Goal: Feedback & Contribution: Submit feedback/report problem

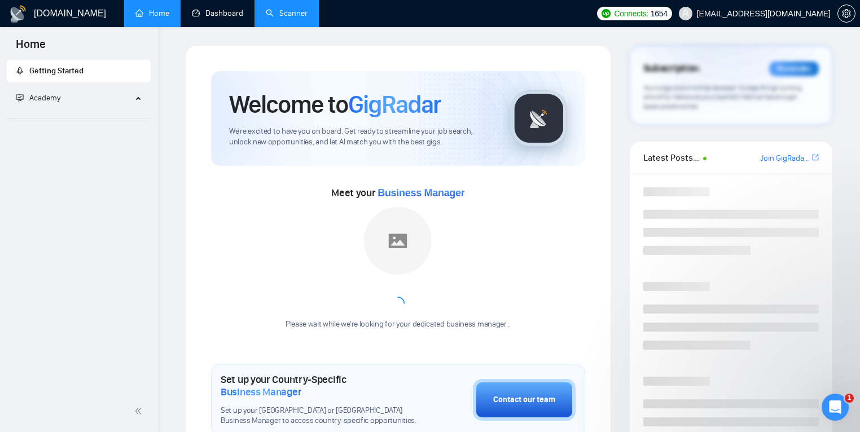
click at [277, 16] on link "Scanner" at bounding box center [287, 13] width 42 height 10
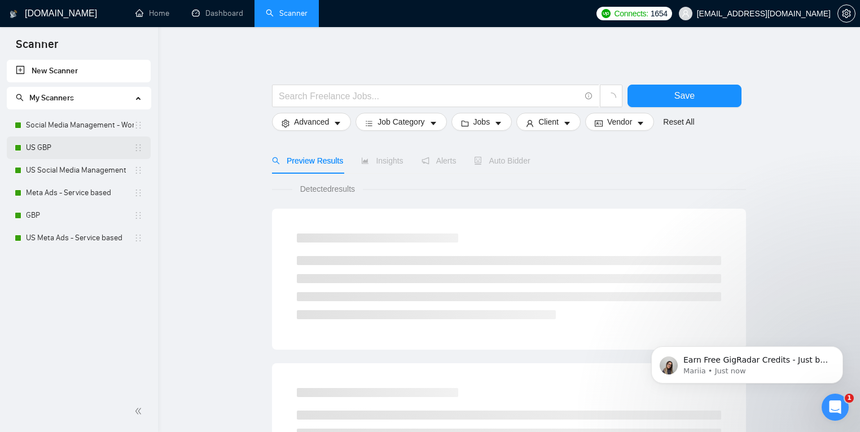
click at [60, 151] on link "US GBP" at bounding box center [80, 148] width 108 height 23
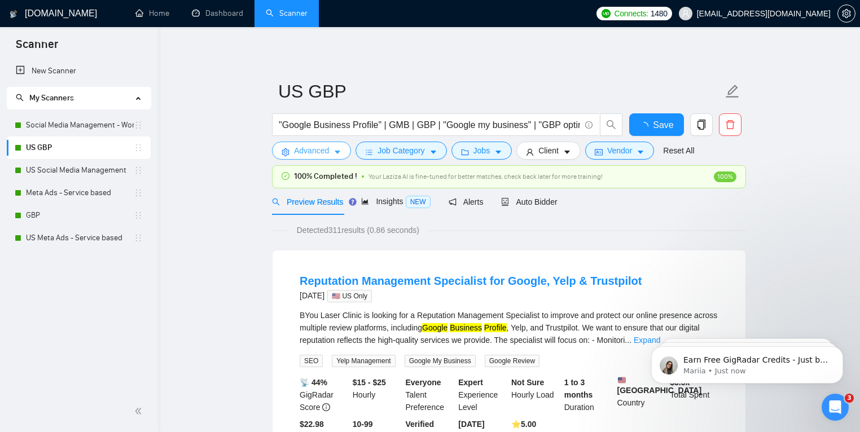
click at [335, 156] on button "Advanced" at bounding box center [311, 151] width 79 height 18
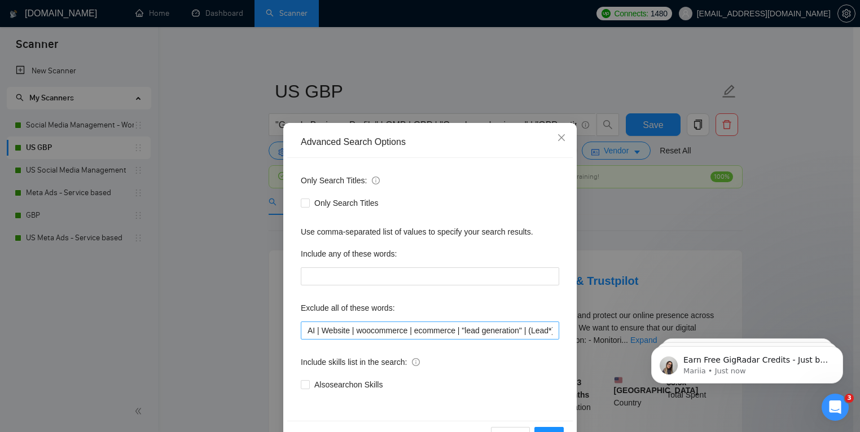
scroll to position [2, 0]
click at [384, 327] on input "AI | Website | woocommerce | ecommerce | "lead generation" | (Lead*) | "jobber"…" at bounding box center [430, 330] width 258 height 18
click at [352, 330] on input "AI | Website | woocommerce | ecommerce | "lead generation" | (Lead*) | "jobber"…" at bounding box center [430, 330] width 258 height 18
paste input "|"
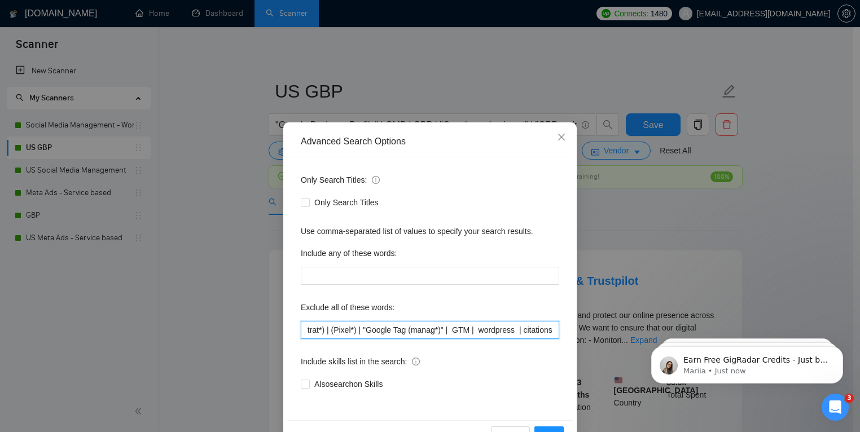
scroll to position [0, 339]
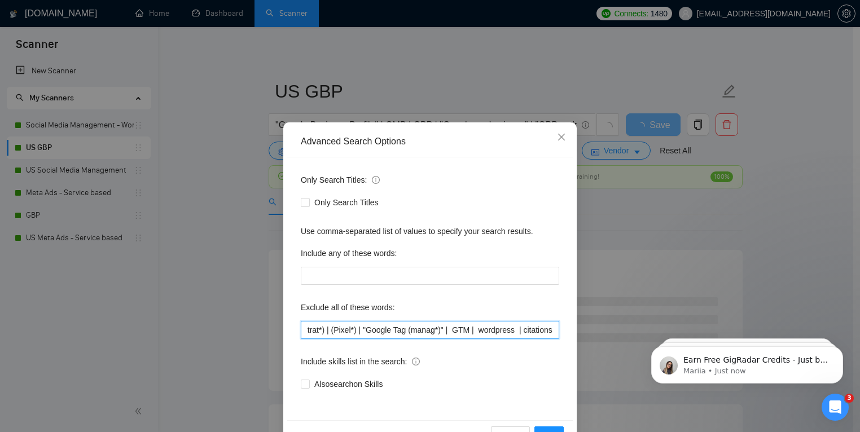
paste input "|"
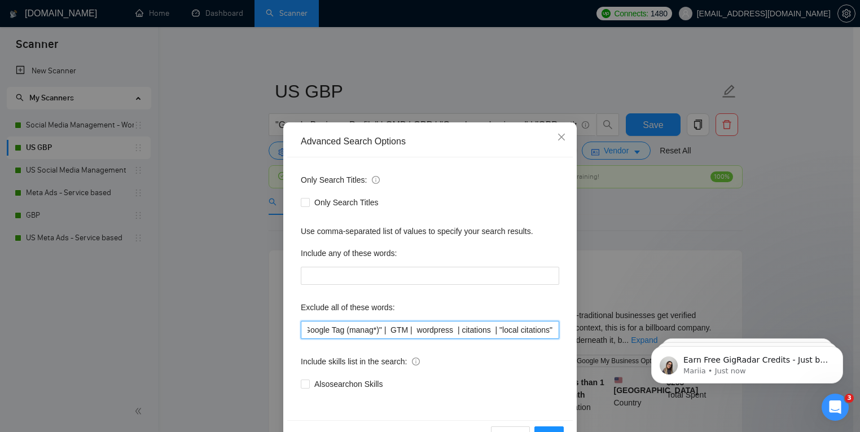
paste input "|"
click at [431, 329] on input "AI | Website | woocommerce | ecommerce | "lead generation" | (Lead*) | "jobber"…" at bounding box center [430, 330] width 258 height 18
drag, startPoint x: 401, startPoint y: 330, endPoint x: 566, endPoint y: 326, distance: 164.3
click at [566, 326] on div "Only Search Titles: Only Search Titles Use comma-separated list of values to sp…" at bounding box center [430, 288] width 286 height 263
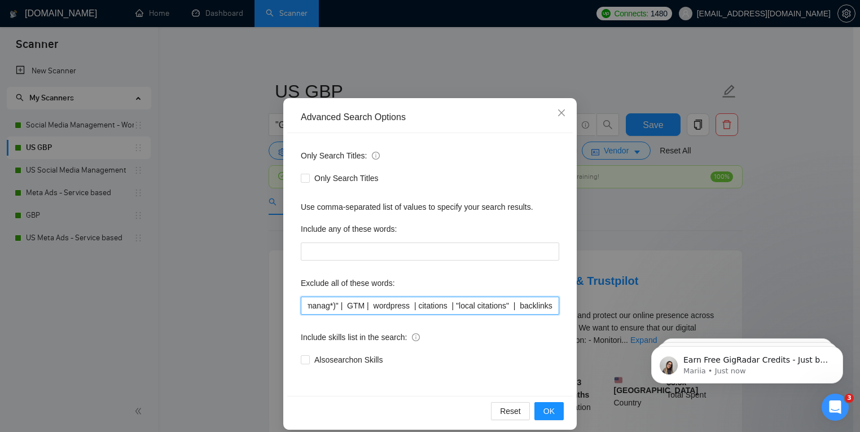
scroll to position [37, 0]
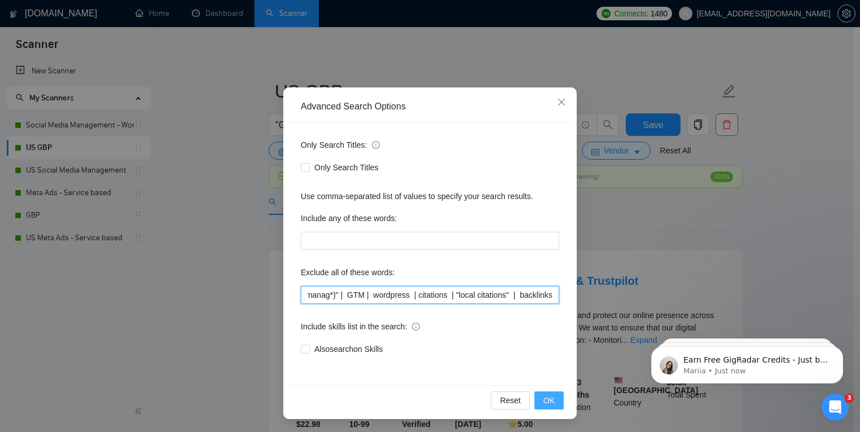
type input "AI | Website | woocommerce | ecommerce | "lead generation" | (Lead*) | "jobber"…"
click at [550, 402] on span "OK" at bounding box center [548, 400] width 11 height 12
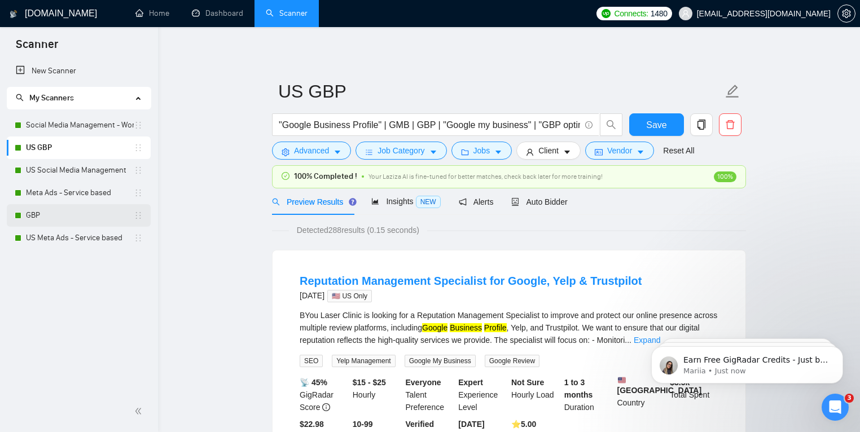
click at [50, 214] on link "GBP" at bounding box center [80, 215] width 108 height 23
click at [656, 125] on span "Save" at bounding box center [656, 125] width 20 height 14
click at [91, 214] on link "GBP" at bounding box center [80, 215] width 108 height 23
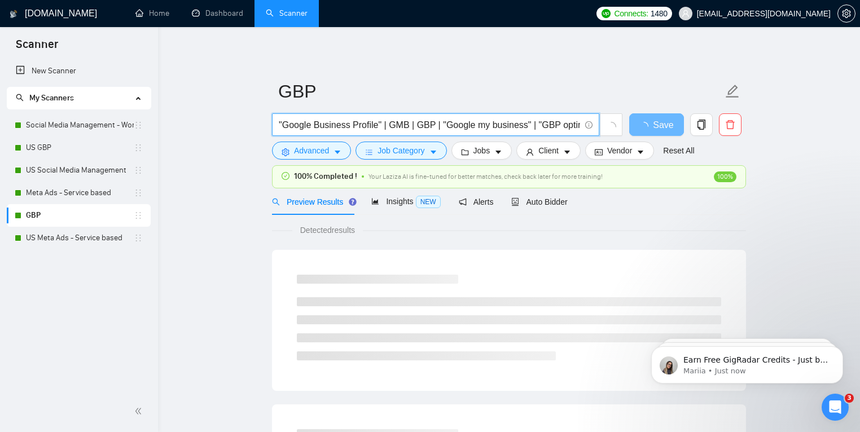
click at [566, 126] on input ""Google Business Profile" | GMB | GBP | "Google my business" | "GBP optimizatio…" at bounding box center [429, 125] width 301 height 14
click at [320, 154] on span "Advanced" at bounding box center [311, 150] width 35 height 12
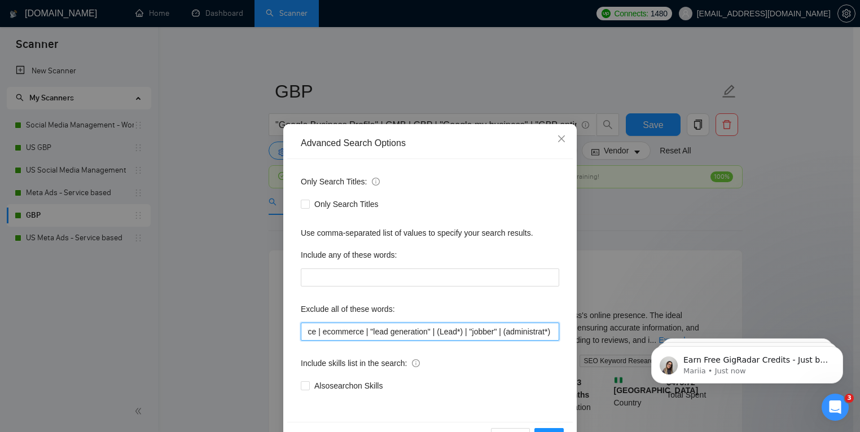
scroll to position [0, 300]
drag, startPoint x: 427, startPoint y: 332, endPoint x: 578, endPoint y: 338, distance: 151.9
click at [578, 338] on div "Advanced Search Options Only Search Titles: Only Search Titles Use comma-separa…" at bounding box center [430, 216] width 860 height 432
click at [554, 334] on input "AI | Website | woocommerce | ecommerce | "lead generation" | (Lead*) | "jobber"…" at bounding box center [430, 332] width 258 height 18
paste input "| citations | "local citations" | backlinks"
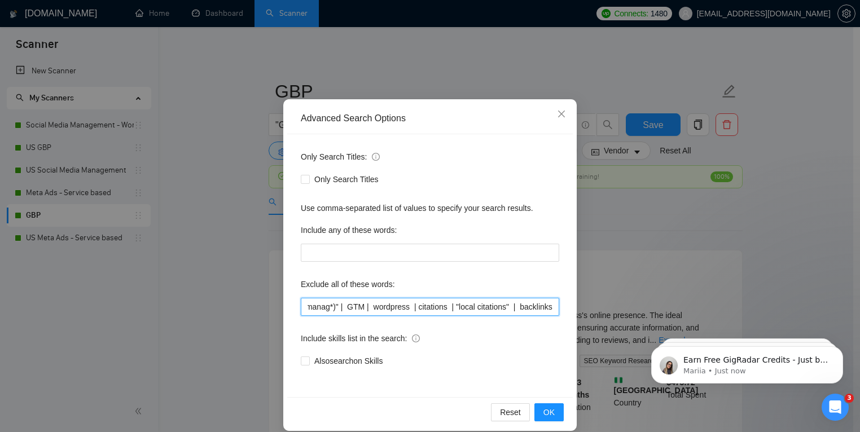
scroll to position [37, 0]
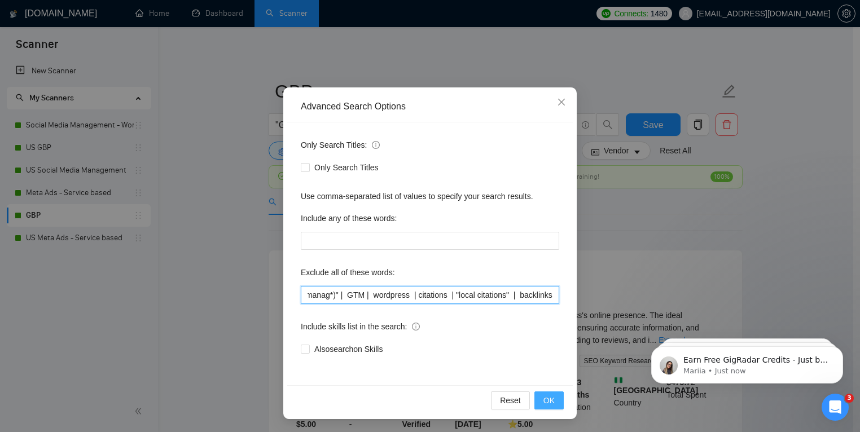
type input "AI | Website | woocommerce | ecommerce | "lead generation" | (Lead*) | "jobber"…"
click at [549, 404] on span "OK" at bounding box center [548, 400] width 11 height 12
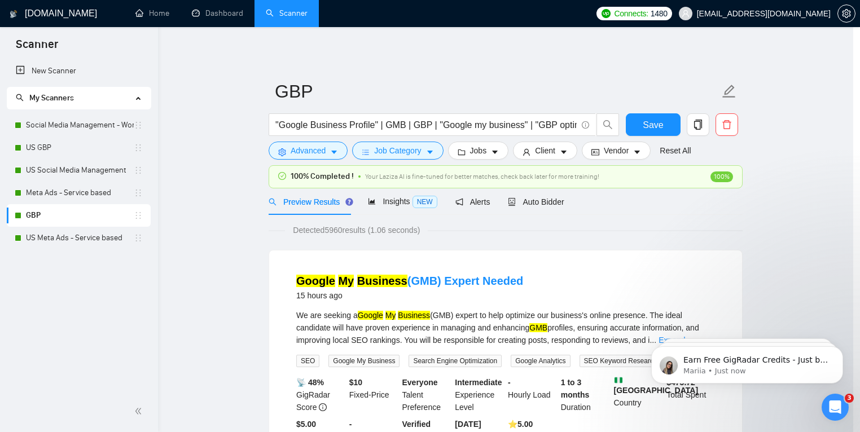
scroll to position [0, 0]
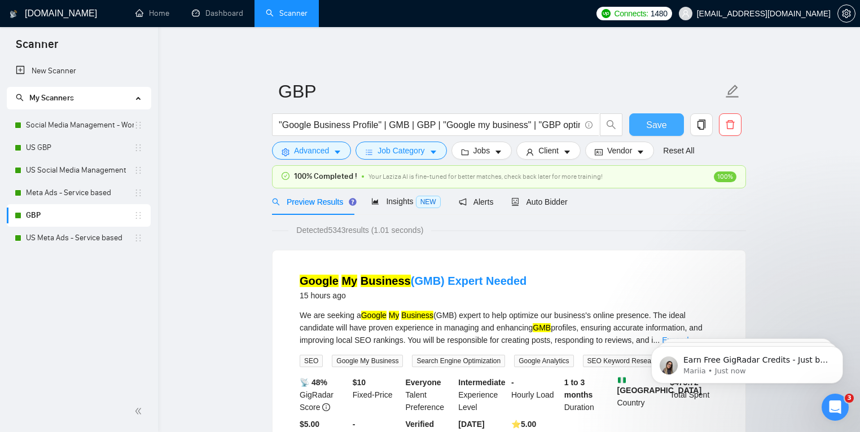
click at [659, 125] on span "Save" at bounding box center [656, 125] width 20 height 14
click at [668, 125] on button "Save" at bounding box center [656, 124] width 55 height 23
click at [214, 16] on link "Dashboard" at bounding box center [217, 13] width 51 height 10
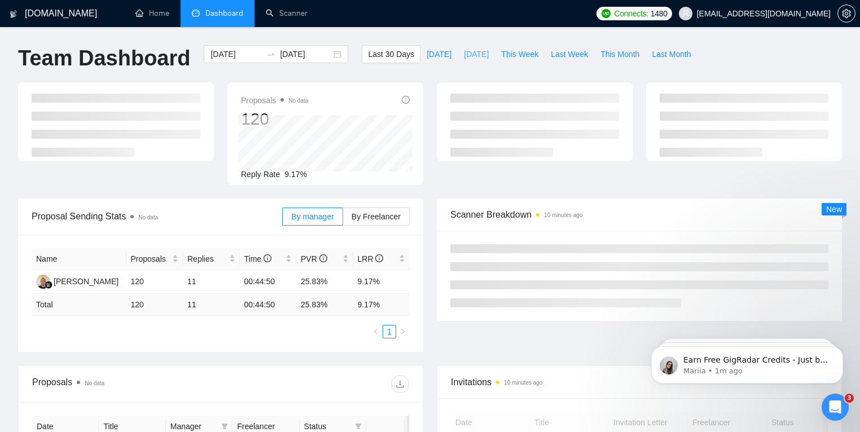
click at [470, 52] on span "[DATE]" at bounding box center [476, 54] width 25 height 12
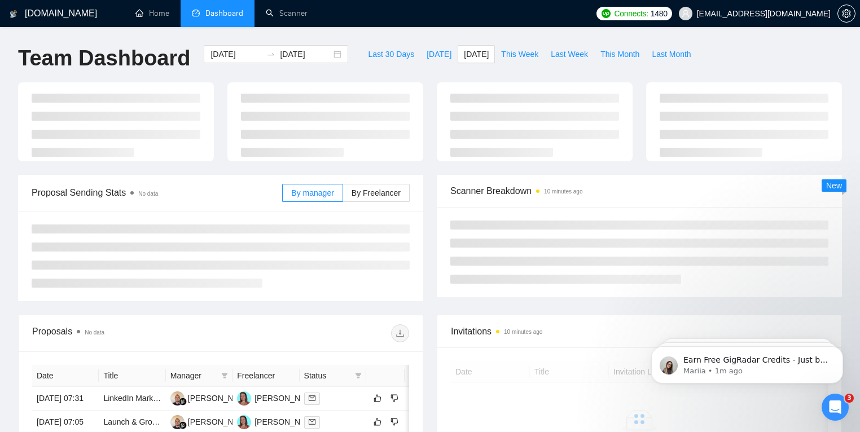
type input "[DATE]"
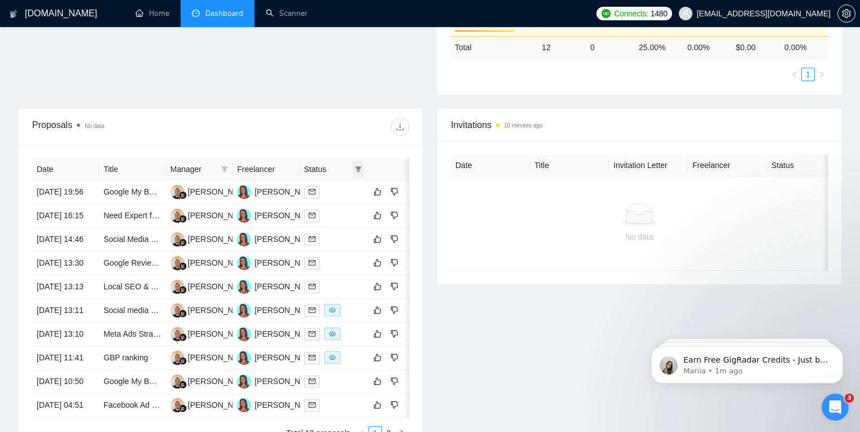
scroll to position [392, 0]
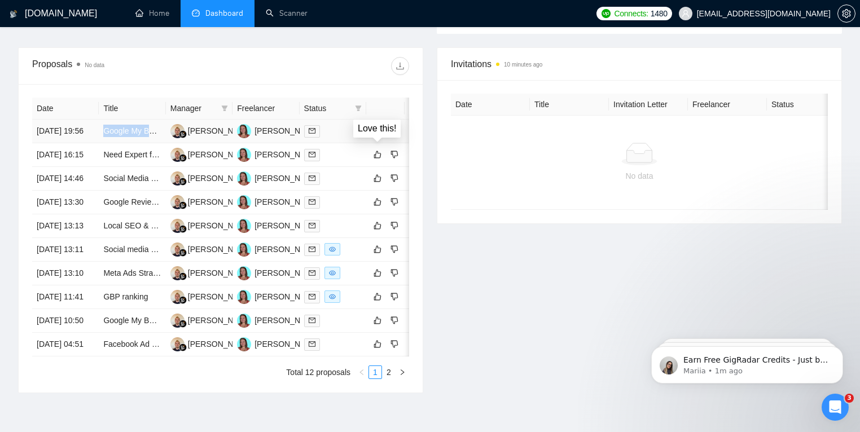
click at [378, 135] on icon "like" at bounding box center [378, 130] width 8 height 9
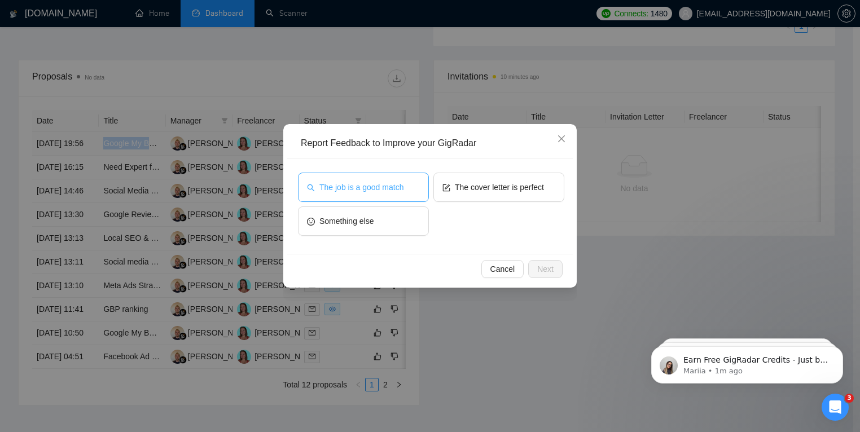
click at [366, 186] on span "The job is a good match" at bounding box center [361, 187] width 84 height 12
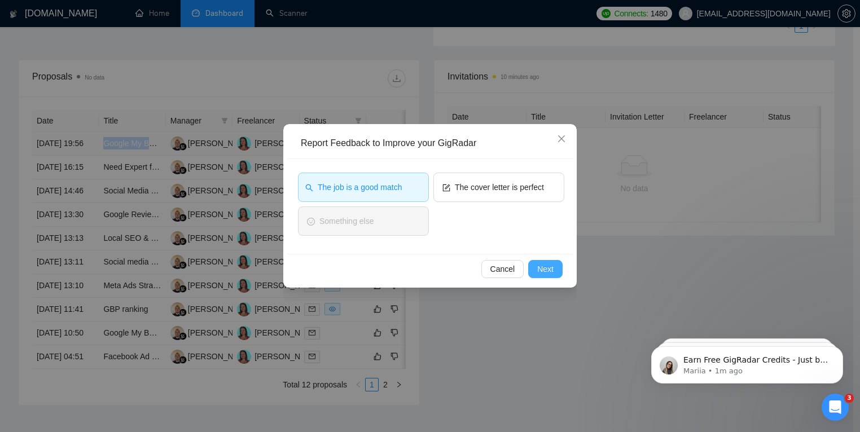
click at [540, 270] on span "Next" at bounding box center [545, 269] width 16 height 12
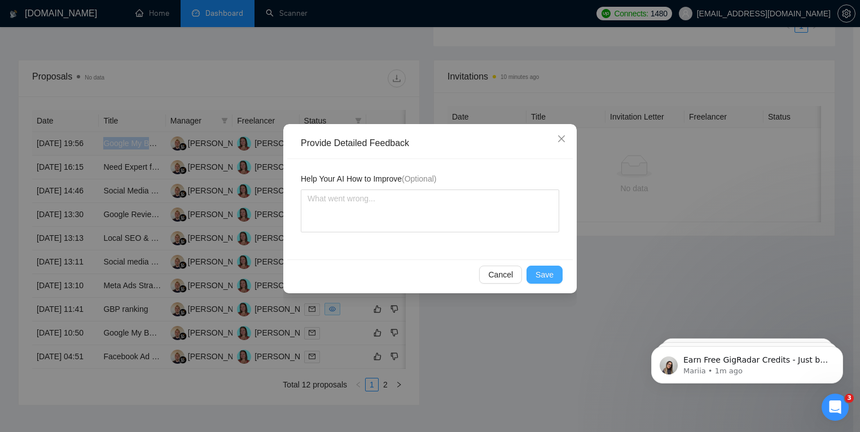
drag, startPoint x: 538, startPoint y: 273, endPoint x: 530, endPoint y: 270, distance: 8.2
click at [538, 274] on span "Save" at bounding box center [545, 275] width 18 height 12
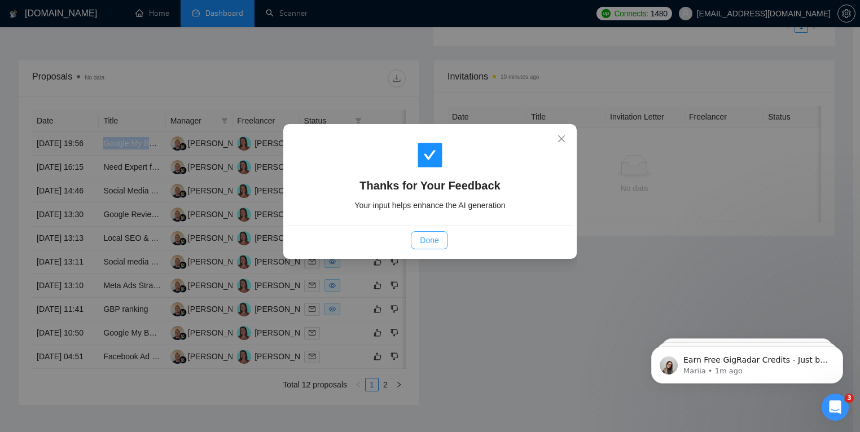
click at [435, 237] on span "Done" at bounding box center [429, 240] width 19 height 12
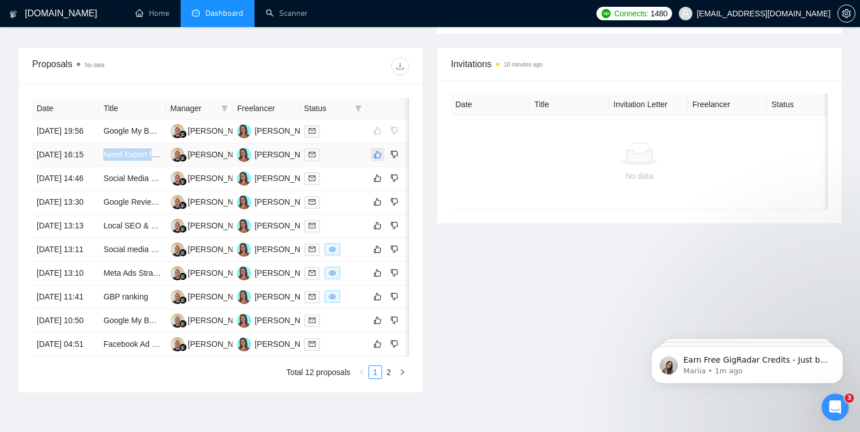
click at [380, 159] on icon "like" at bounding box center [378, 154] width 8 height 9
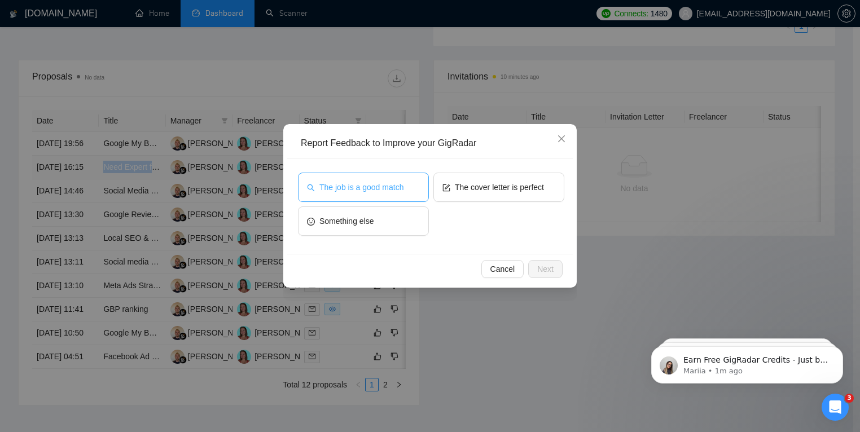
click at [392, 187] on span "The job is a good match" at bounding box center [361, 187] width 84 height 12
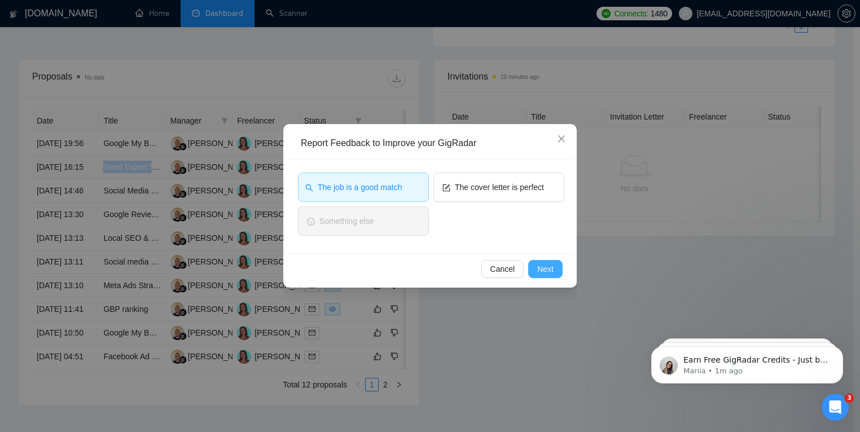
click at [549, 269] on span "Next" at bounding box center [545, 269] width 16 height 12
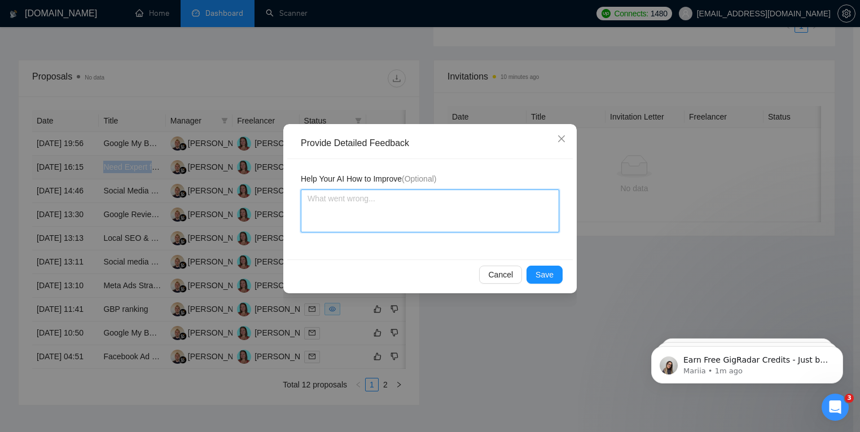
click at [417, 206] on textarea at bounding box center [430, 211] width 258 height 43
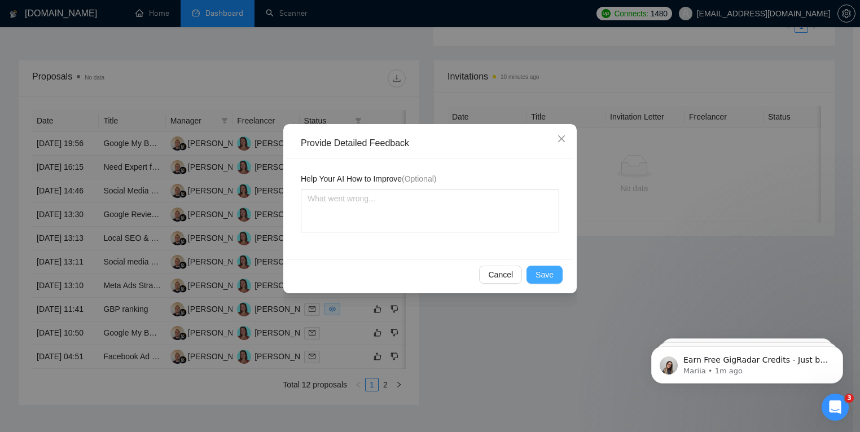
click at [557, 273] on button "Save" at bounding box center [545, 275] width 36 height 18
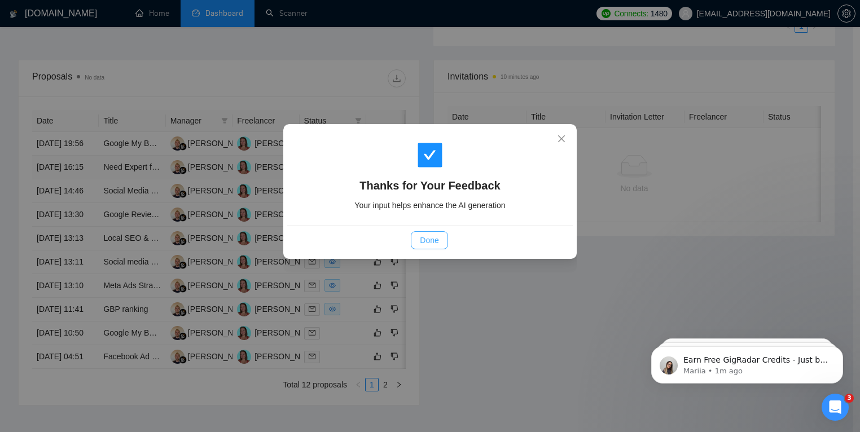
click at [431, 243] on span "Done" at bounding box center [429, 240] width 19 height 12
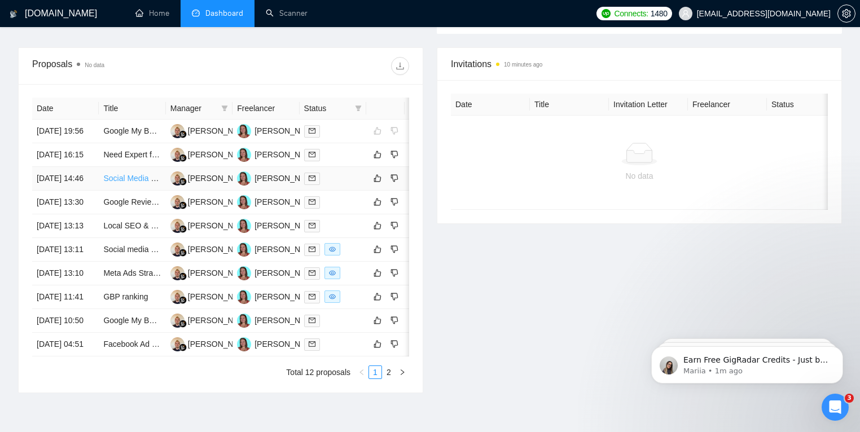
click at [135, 183] on link "Social Media & Business Listing Setup Specialist" at bounding box center [188, 178] width 171 height 9
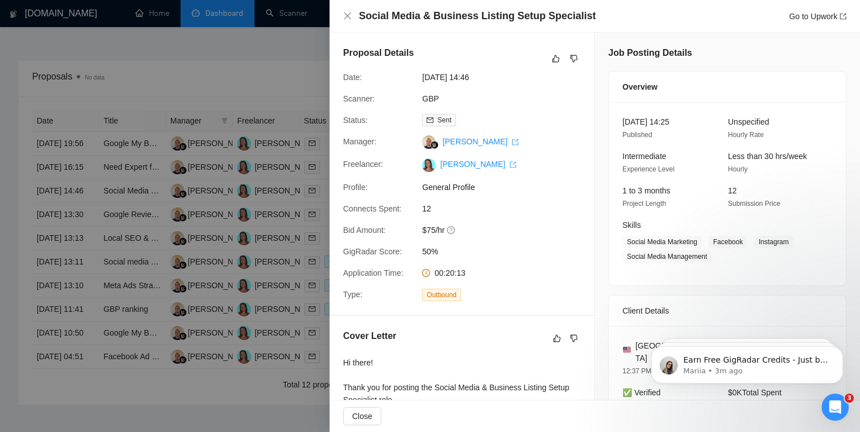
click at [107, 113] on div at bounding box center [430, 216] width 860 height 432
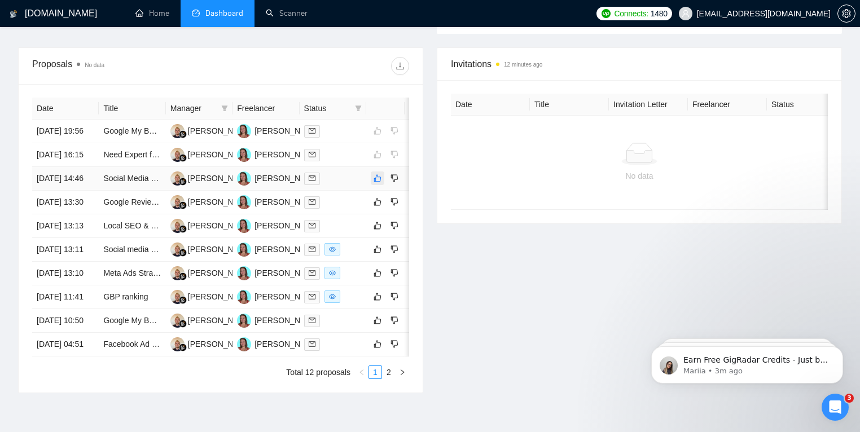
click at [376, 183] on icon "like" at bounding box center [378, 178] width 8 height 9
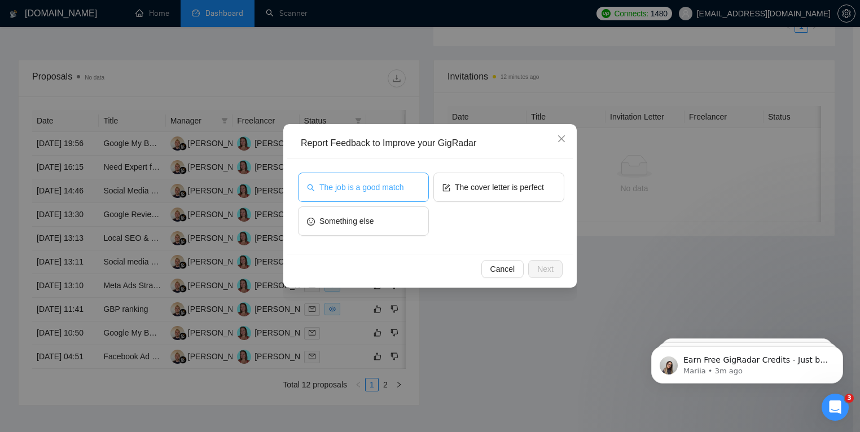
click at [385, 192] on span "The job is a good match" at bounding box center [361, 187] width 84 height 12
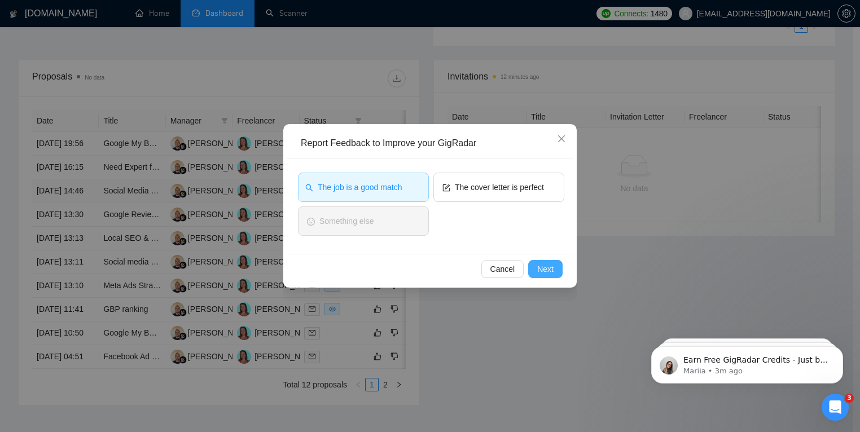
click at [550, 267] on span "Next" at bounding box center [545, 269] width 16 height 12
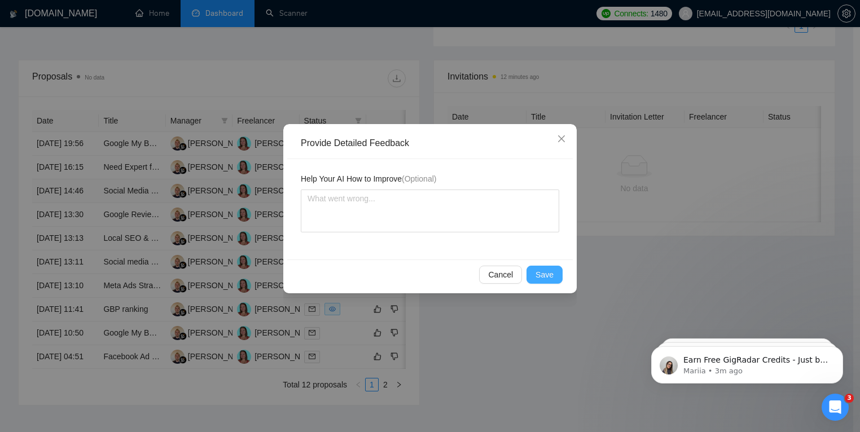
click at [551, 283] on button "Save" at bounding box center [545, 275] width 36 height 18
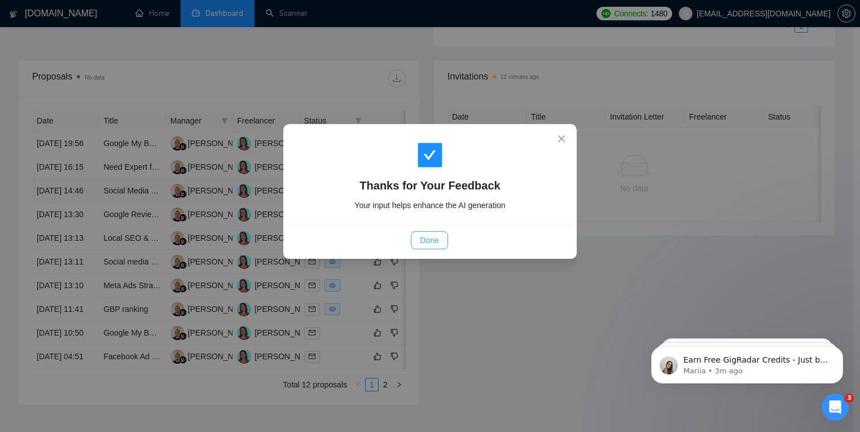
click at [439, 243] on span "Done" at bounding box center [429, 240] width 19 height 12
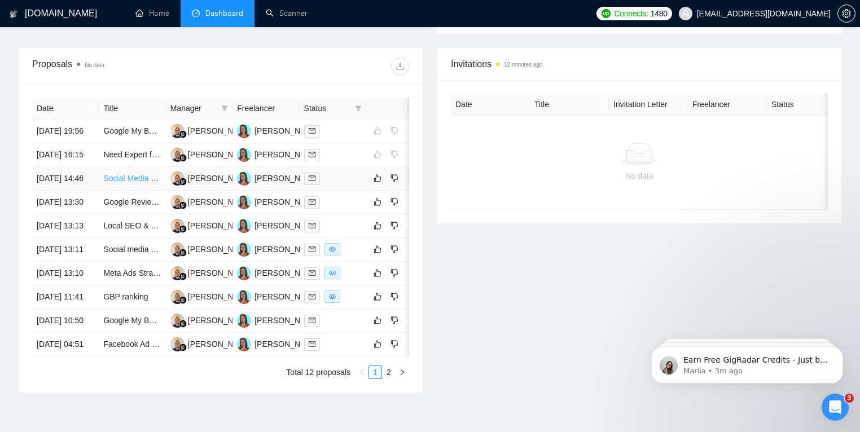
click at [119, 183] on link "Social Media & Business Listing Setup Specialist" at bounding box center [188, 178] width 171 height 9
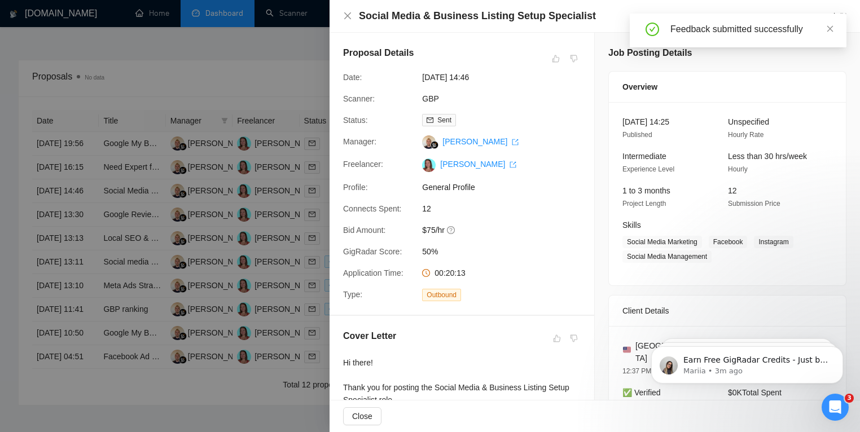
click at [285, 133] on div at bounding box center [430, 216] width 860 height 432
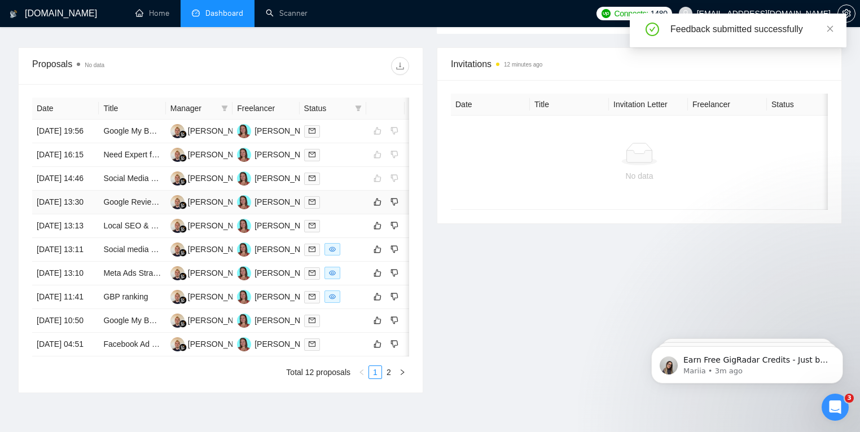
click at [89, 214] on td "[DATE] 13:30" at bounding box center [65, 203] width 67 height 24
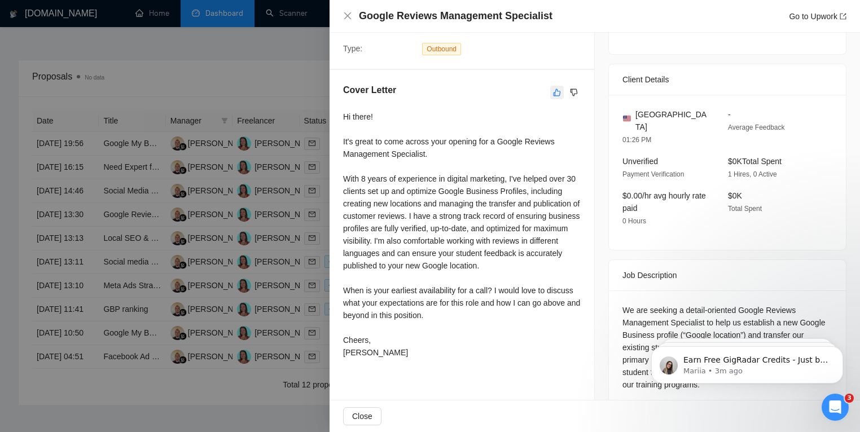
scroll to position [255, 0]
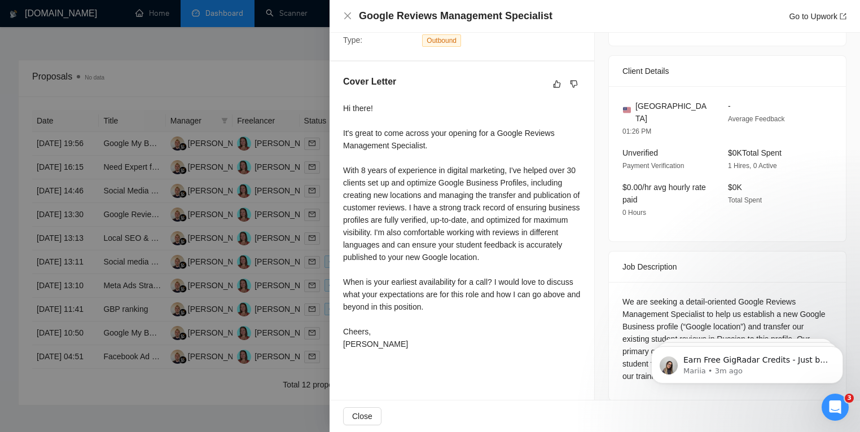
click at [232, 286] on div at bounding box center [430, 216] width 860 height 432
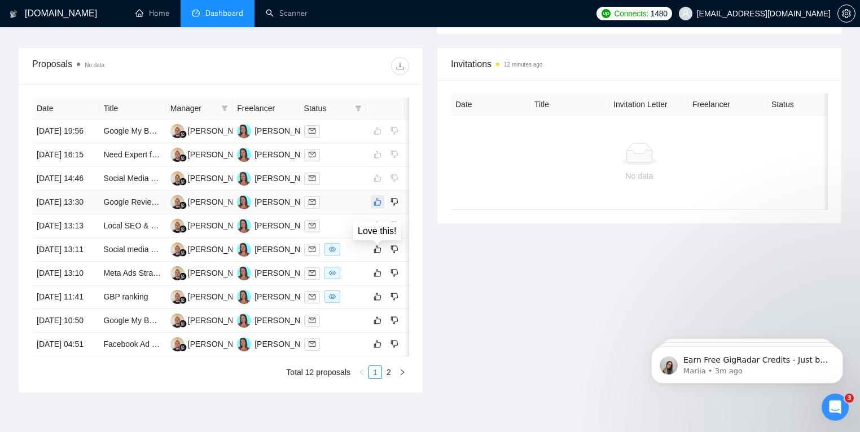
click at [377, 206] on icon "like" at bounding box center [377, 202] width 7 height 7
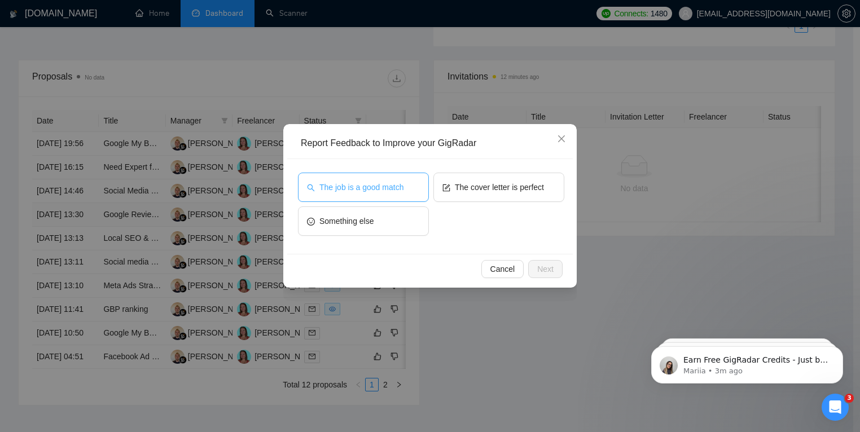
click at [386, 185] on span "The job is a good match" at bounding box center [361, 187] width 84 height 12
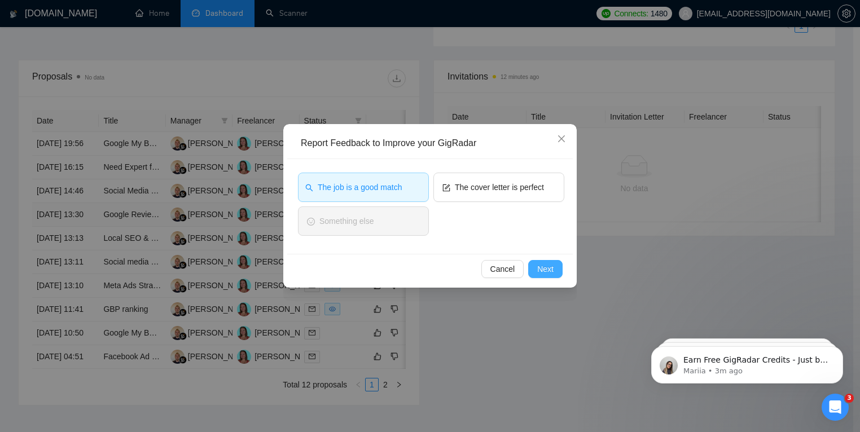
click at [546, 271] on span "Next" at bounding box center [545, 269] width 16 height 12
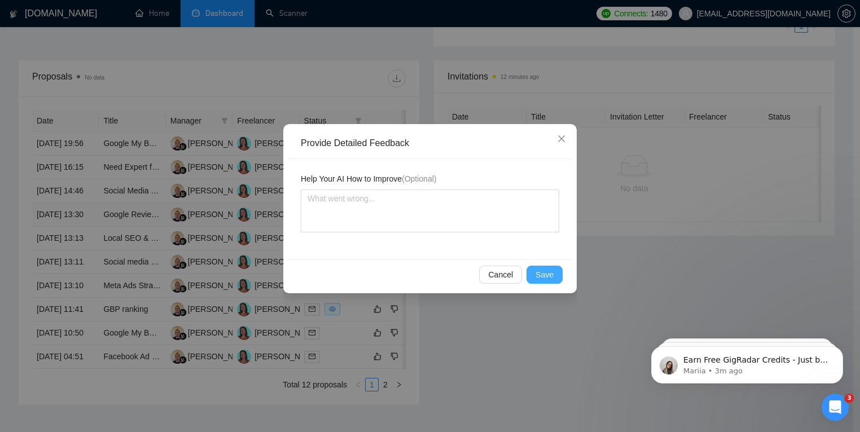
click at [541, 276] on span "Save" at bounding box center [545, 275] width 18 height 12
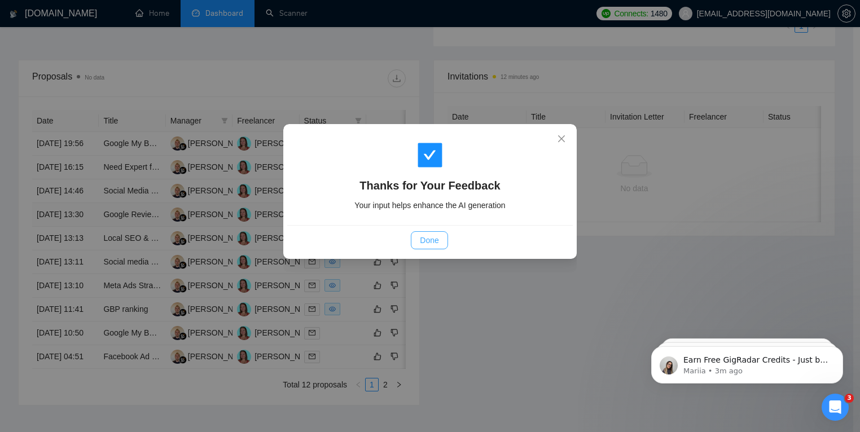
click at [436, 239] on span "Done" at bounding box center [429, 240] width 19 height 12
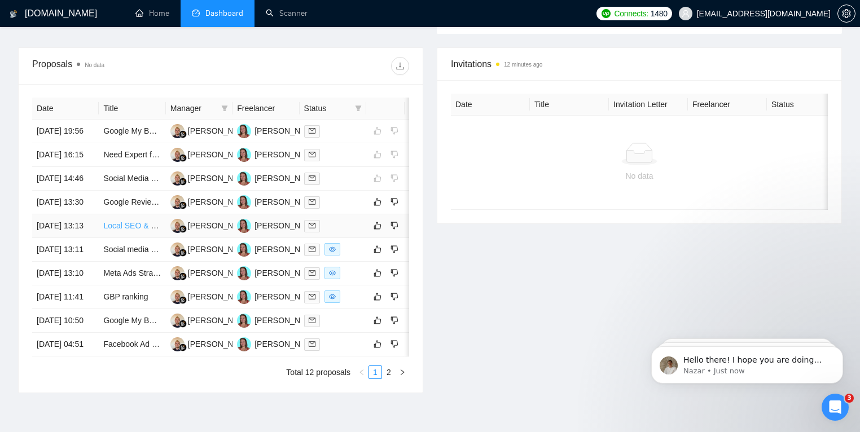
click at [125, 230] on link "Local SEO & Google Maps Ranking Expert – Schema, Citations, NAP, Map Embeds, On…" at bounding box center [268, 225] width 330 height 9
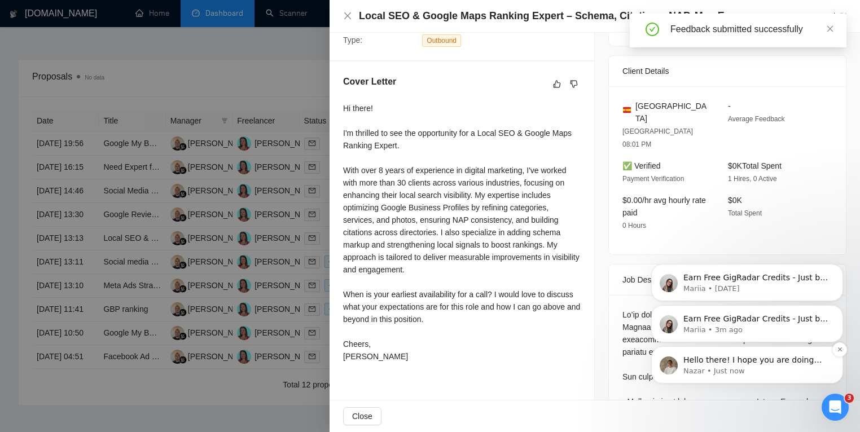
click at [782, 372] on p "Nazar • Just now" at bounding box center [756, 371] width 146 height 10
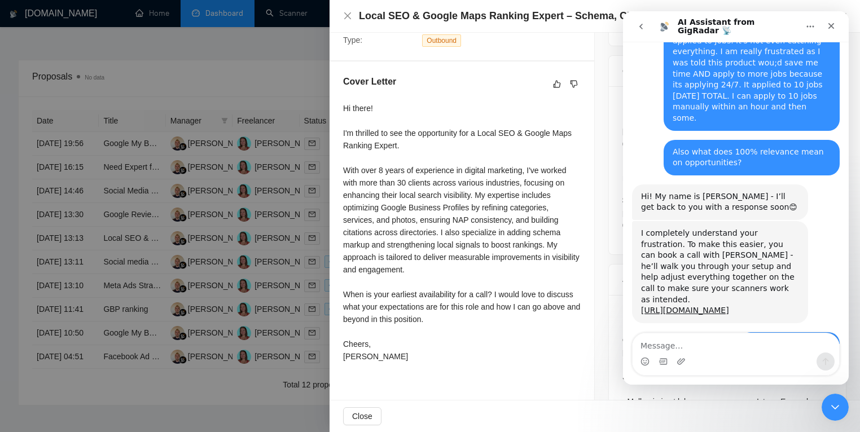
scroll to position [4044, 0]
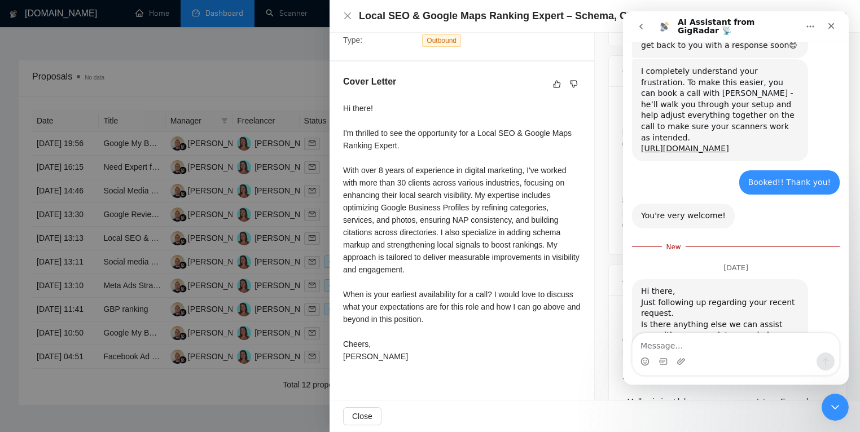
click at [699, 349] on textarea "Message…" at bounding box center [736, 343] width 207 height 19
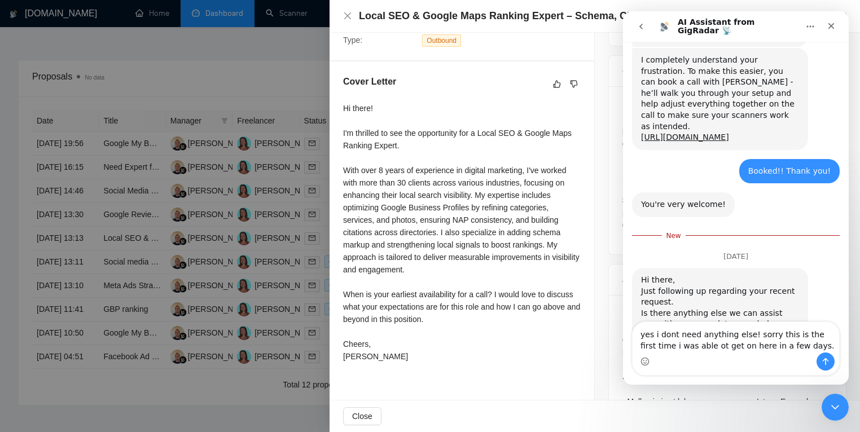
type textarea "yes i dont need anything else! sorry this is the first time i was able ot get o…"
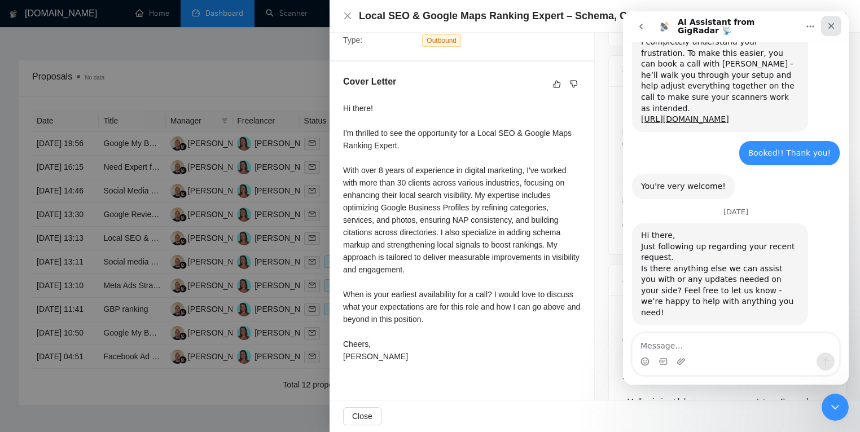
click at [835, 20] on div "Close" at bounding box center [831, 26] width 20 height 20
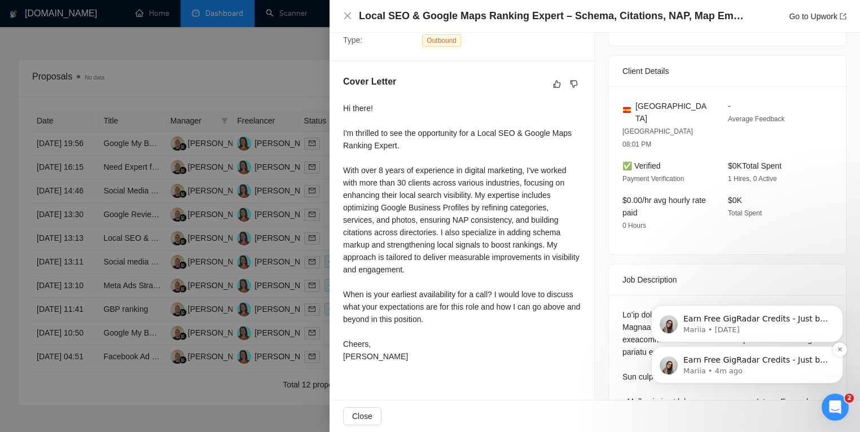
click at [779, 378] on div "Earn Free GigRadar Credits - Just by Sharing Your Story! 💬 Want more credits fo…" at bounding box center [747, 365] width 192 height 37
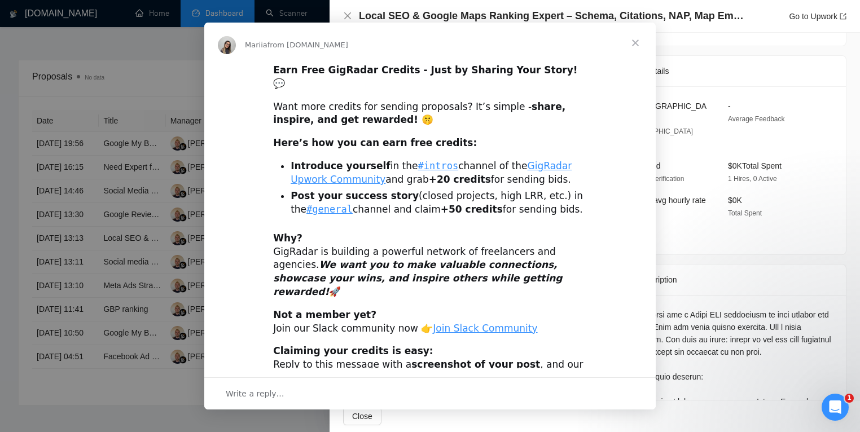
scroll to position [0, 0]
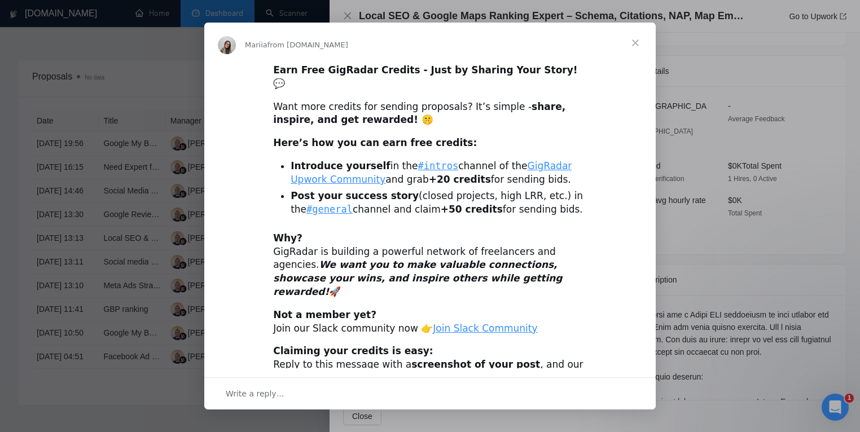
click at [634, 41] on span "Close" at bounding box center [635, 43] width 41 height 41
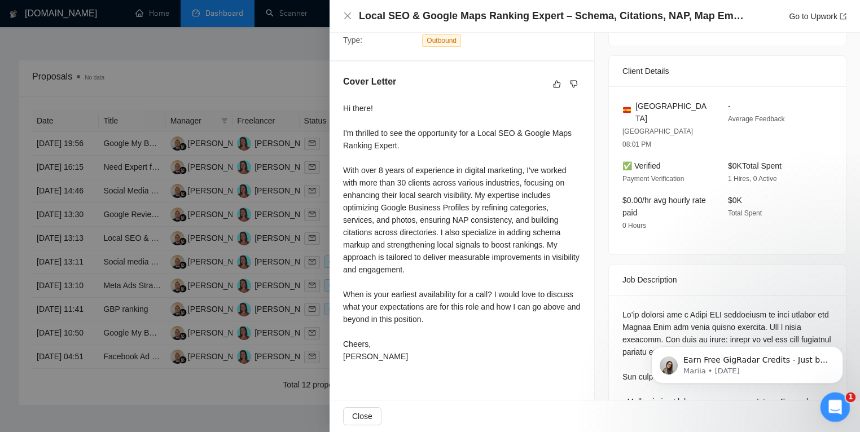
click at [830, 402] on icon "Open Intercom Messenger" at bounding box center [834, 406] width 19 height 19
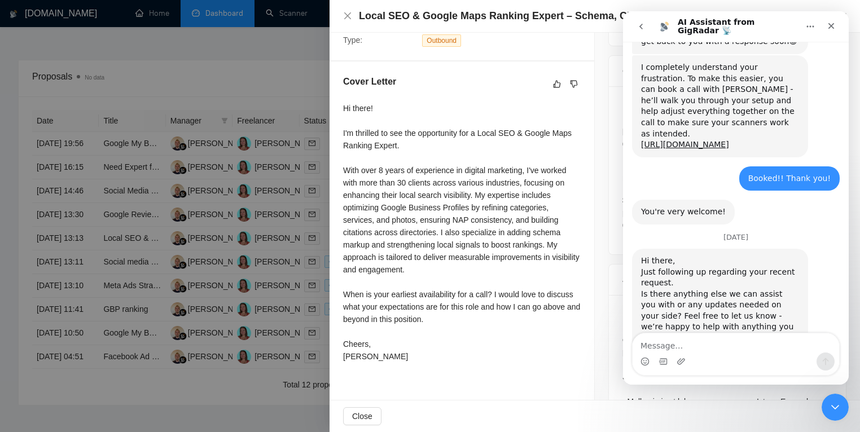
scroll to position [4074, 0]
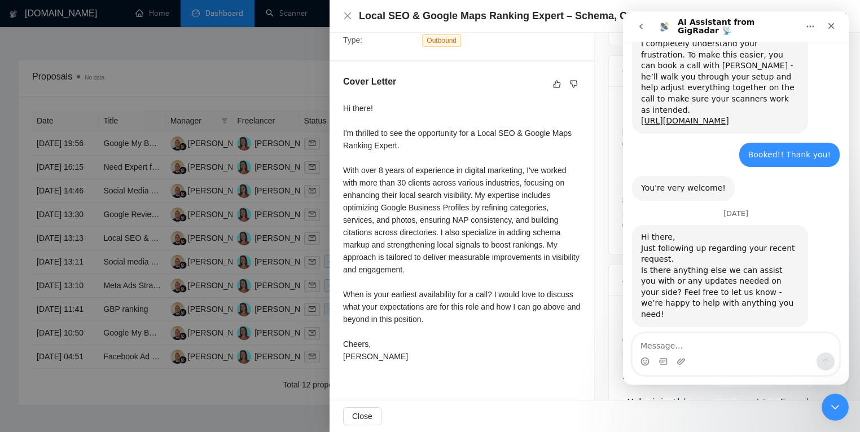
click at [641, 28] on icon "go back" at bounding box center [640, 27] width 3 height 6
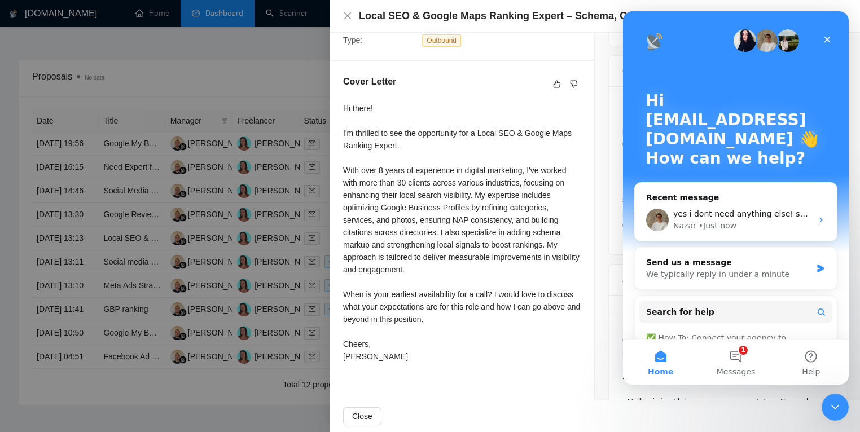
scroll to position [0, 0]
click at [743, 353] on button "1 Messages" at bounding box center [735, 362] width 75 height 45
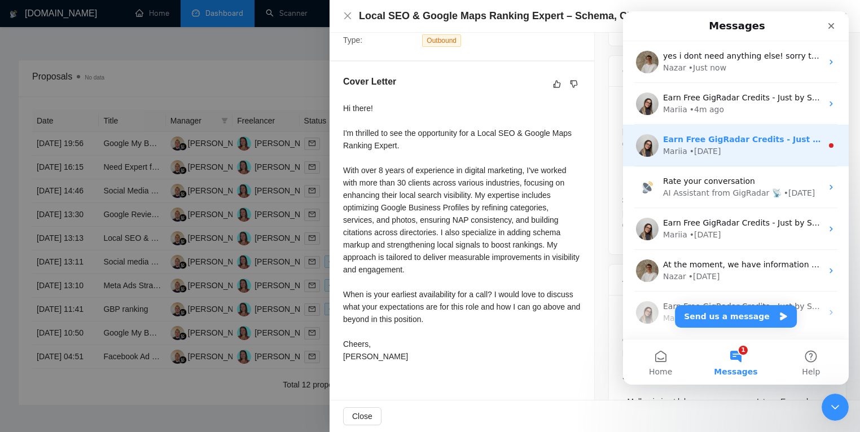
click at [770, 148] on div "Mariia • [DATE]" at bounding box center [742, 152] width 159 height 12
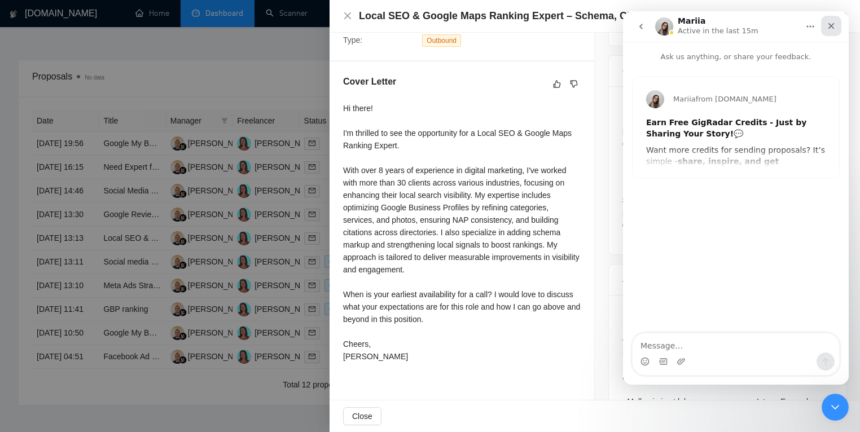
click at [834, 27] on icon "Close" at bounding box center [831, 25] width 9 height 9
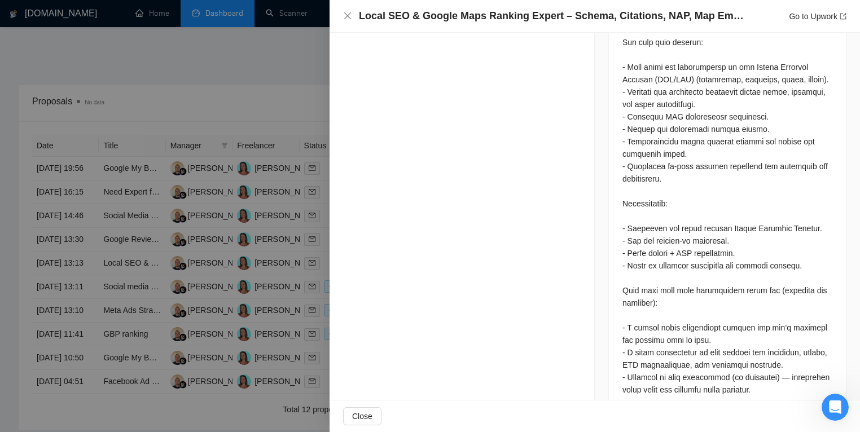
scroll to position [301, 0]
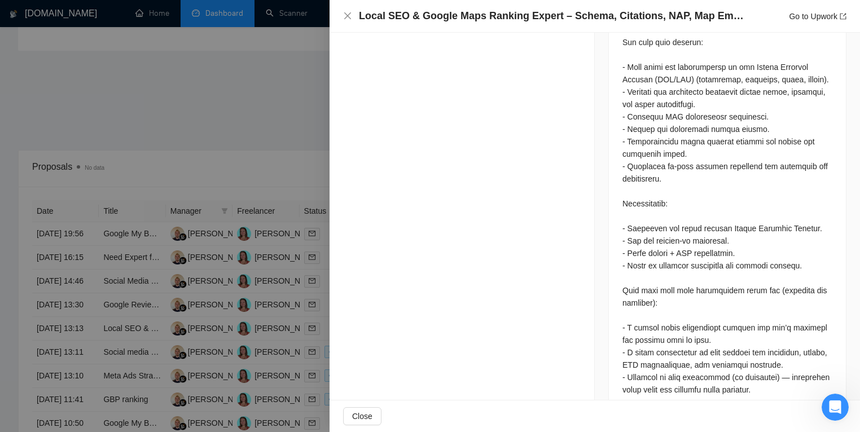
click at [243, 174] on div at bounding box center [430, 216] width 860 height 432
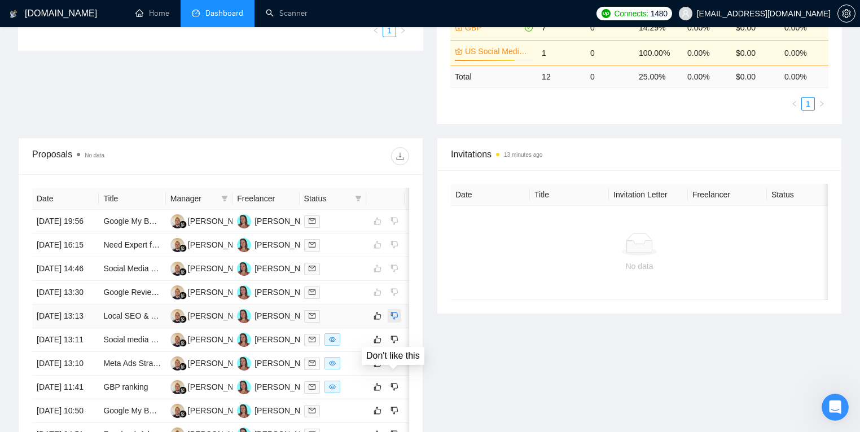
click at [398, 323] on button "button" at bounding box center [395, 316] width 14 height 14
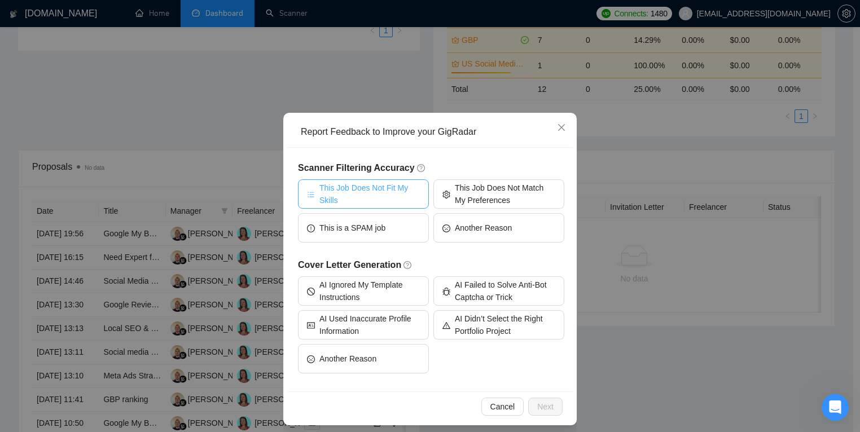
scroll to position [14, 0]
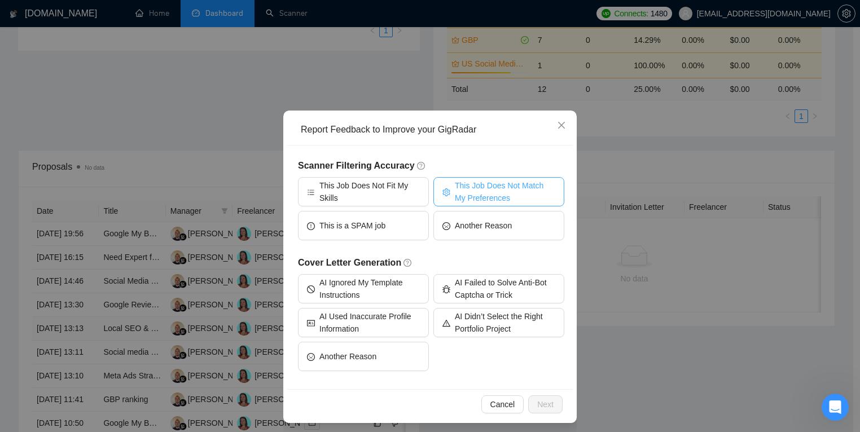
click at [476, 195] on span "This Job Does Not Match My Preferences" at bounding box center [505, 191] width 100 height 25
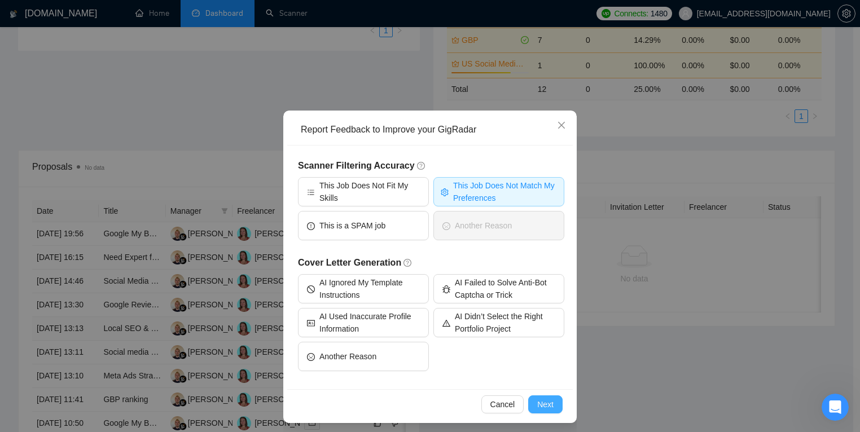
click at [550, 407] on span "Next" at bounding box center [545, 404] width 16 height 12
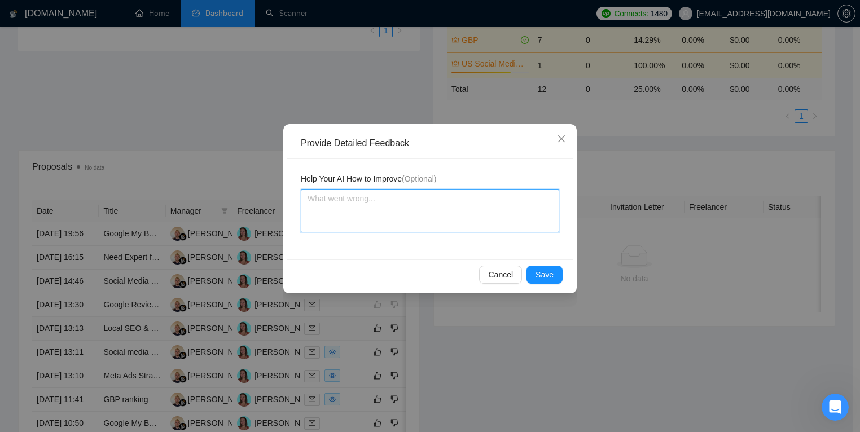
click at [432, 221] on textarea at bounding box center [430, 211] width 258 height 43
type textarea "I"
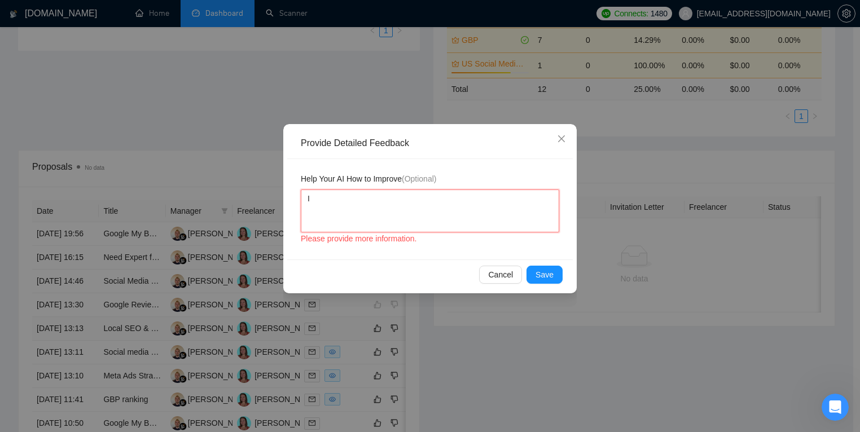
type textarea "I d"
type textarea "I do"
type textarea "I do n"
type textarea "I do no"
type textarea "I do not"
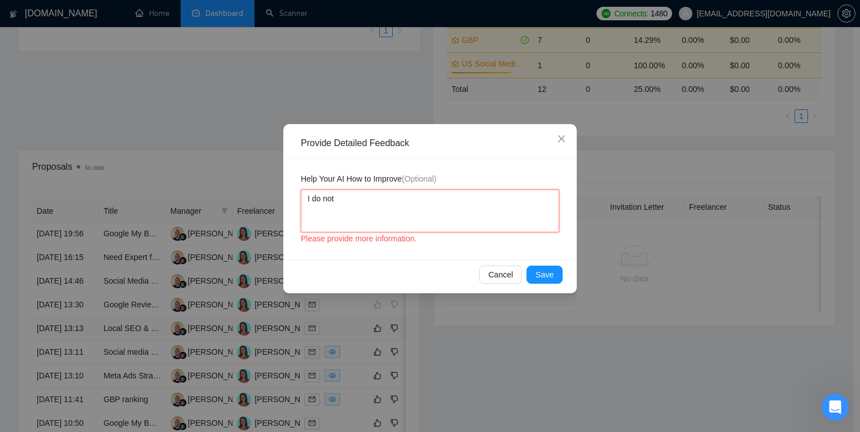
type textarea "I do not"
type textarea "I do not d"
type textarea "I do not do"
type textarea "I do not do c"
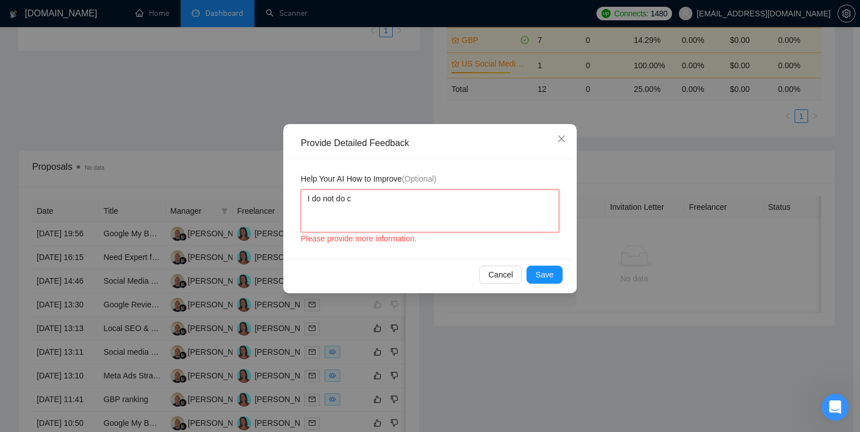
type textarea "I do not do ci"
type textarea "I do not do cit"
type textarea "I do not do cita"
type textarea "I do not do citat"
type textarea "I do not do citati"
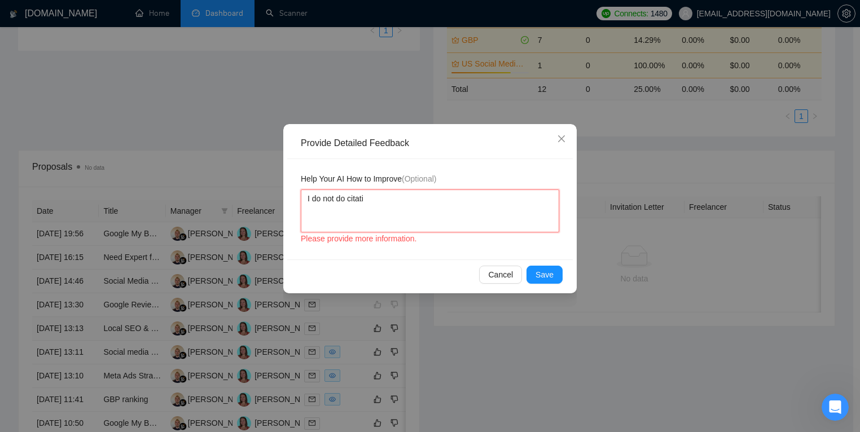
type textarea "I do not do citatio"
type textarea "I do not do citation"
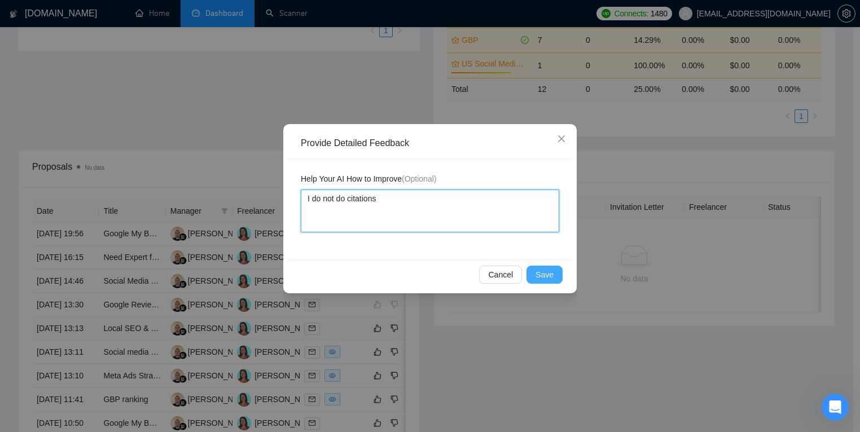
type textarea "I do not do citations"
click at [541, 273] on span "Save" at bounding box center [545, 275] width 18 height 12
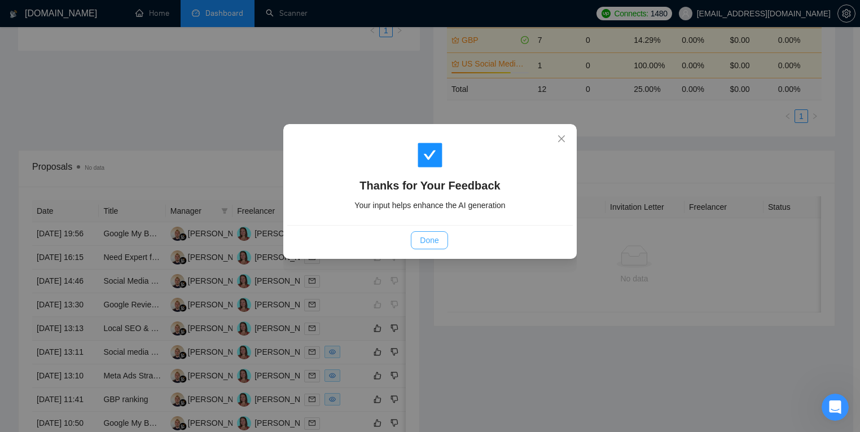
click at [439, 243] on button "Done" at bounding box center [429, 240] width 37 height 18
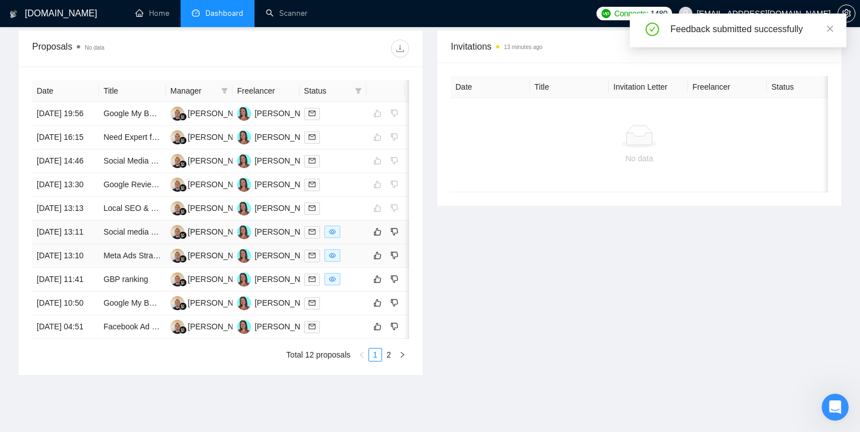
scroll to position [411, 0]
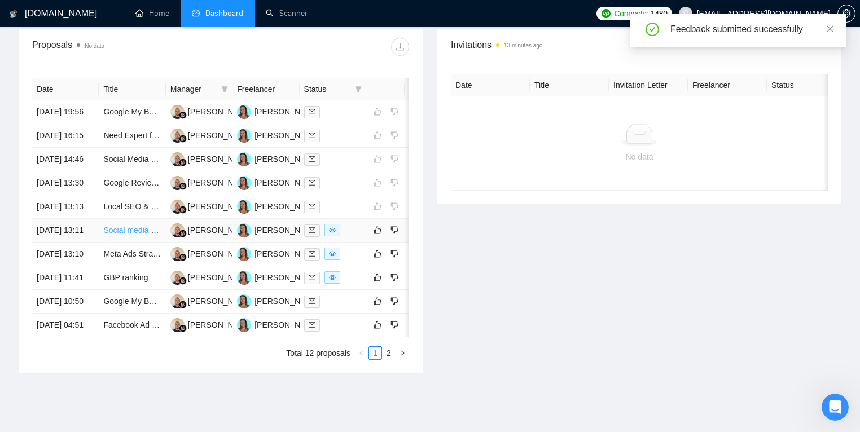
click at [130, 235] on link "Social media manager / marketing" at bounding box center [163, 230] width 120 height 9
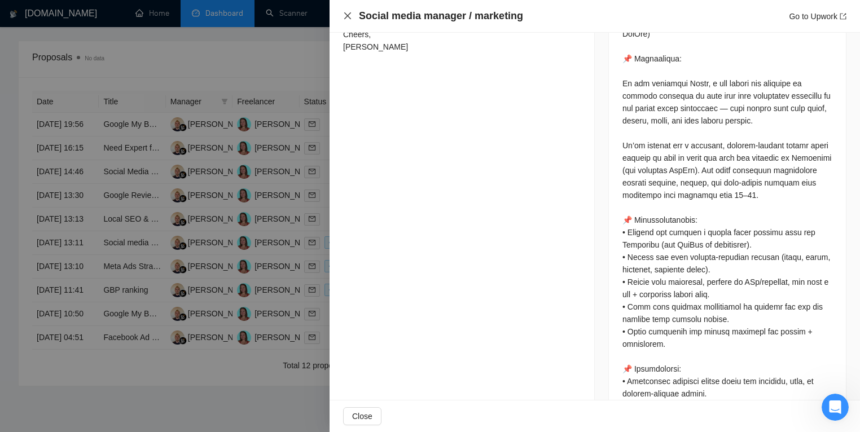
click at [342, 16] on div "Social media manager / marketing Go to Upwork" at bounding box center [595, 16] width 531 height 33
drag, startPoint x: 344, startPoint y: 15, endPoint x: 307, endPoint y: 41, distance: 44.9
click at [344, 15] on icon "close" at bounding box center [347, 15] width 9 height 9
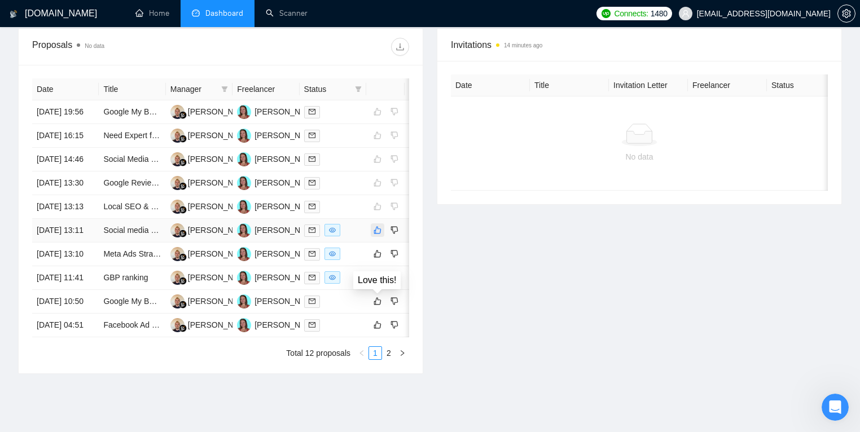
click at [374, 235] on icon "like" at bounding box center [378, 230] width 8 height 9
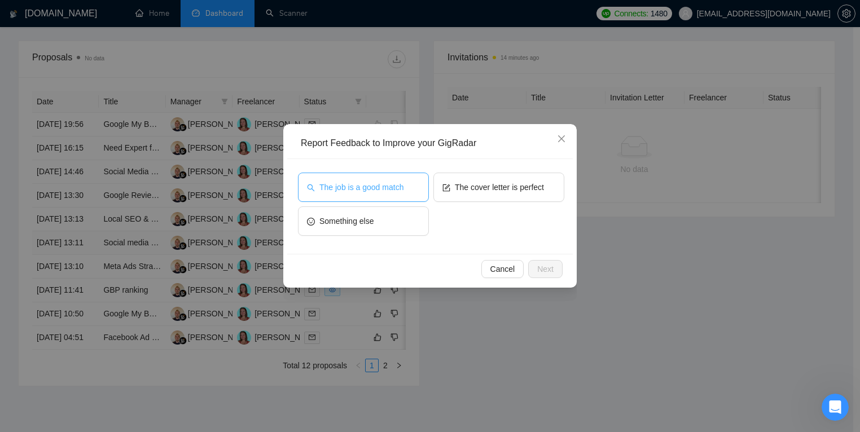
click at [350, 186] on span "The job is a good match" at bounding box center [361, 187] width 84 height 12
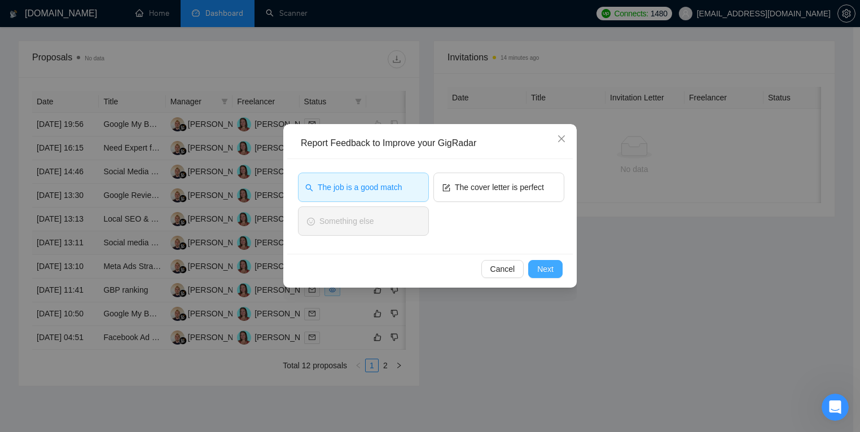
click at [548, 268] on span "Next" at bounding box center [545, 269] width 16 height 12
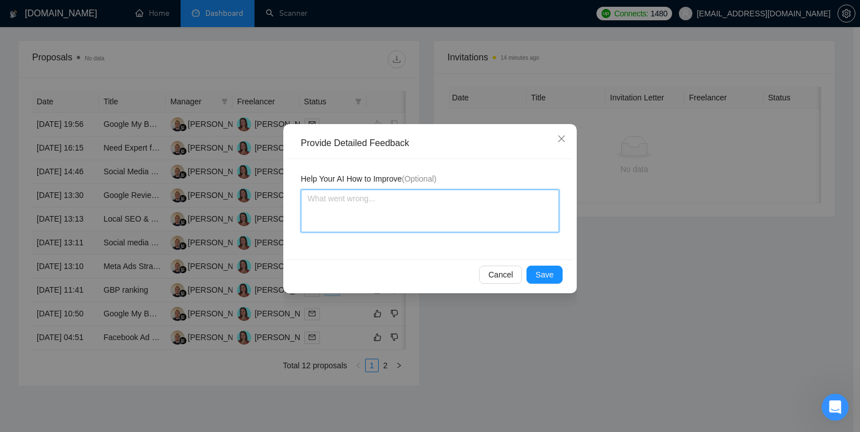
click at [410, 208] on textarea at bounding box center [430, 211] width 258 height 43
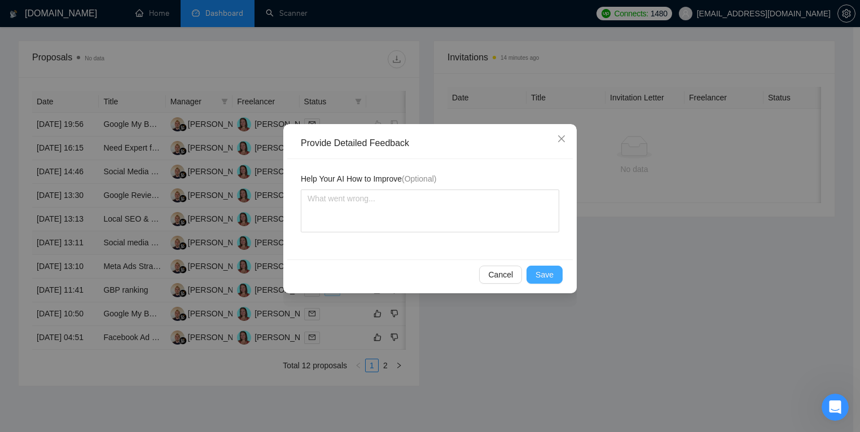
click at [541, 275] on span "Save" at bounding box center [545, 275] width 18 height 12
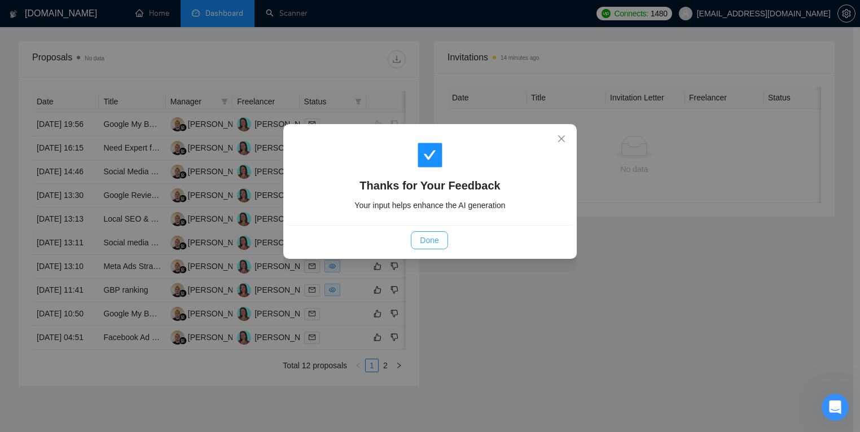
click at [438, 237] on button "Done" at bounding box center [429, 240] width 37 height 18
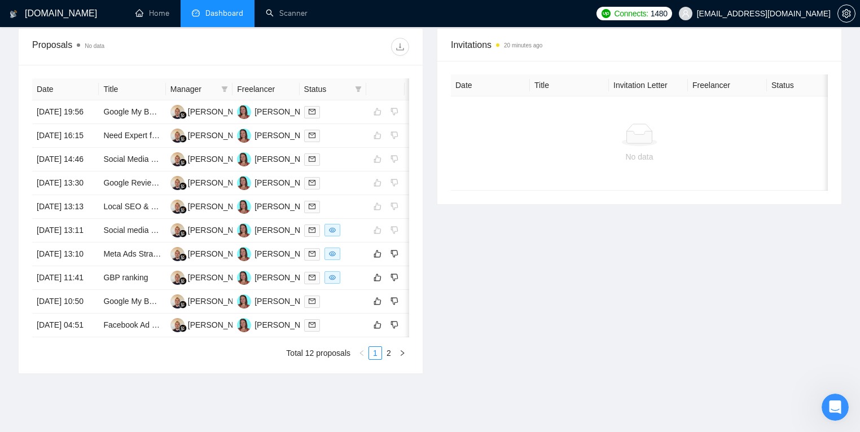
click at [190, 15] on li "Dashboard" at bounding box center [218, 13] width 74 height 27
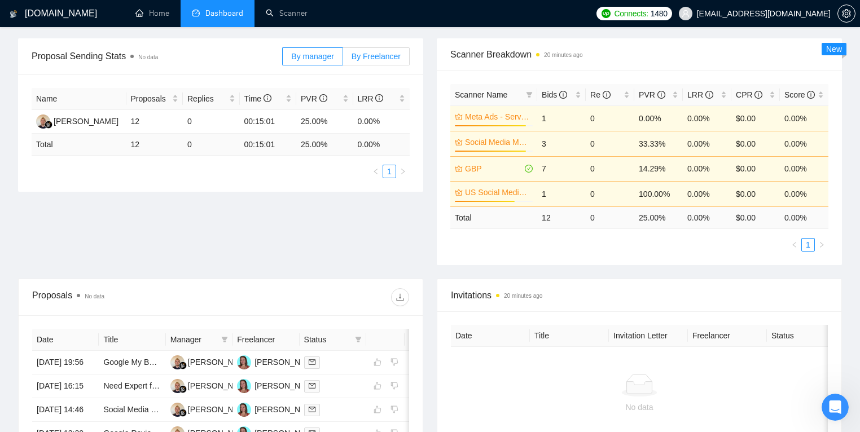
scroll to position [0, 0]
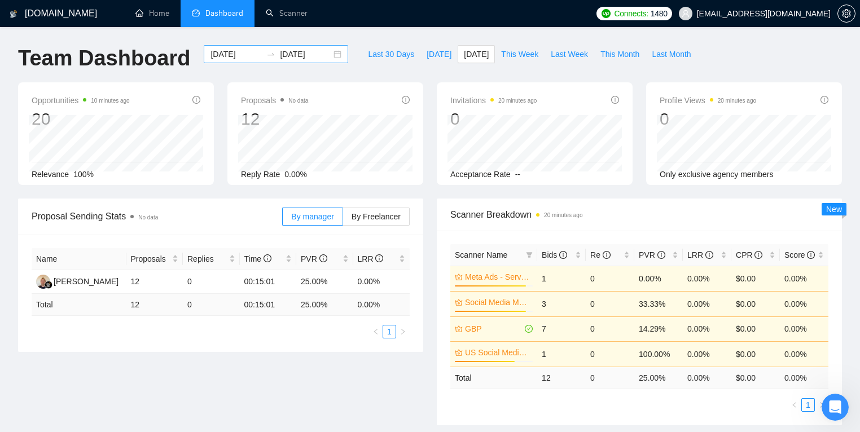
click at [318, 58] on input "[DATE]" at bounding box center [305, 54] width 51 height 12
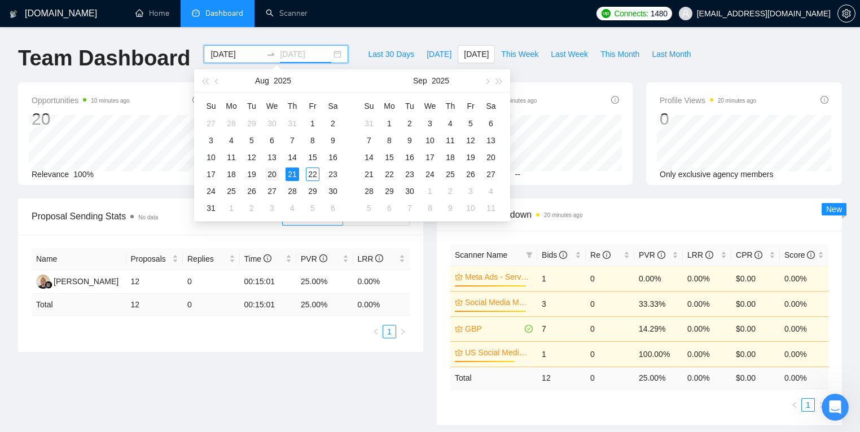
type input "[DATE]"
click at [276, 175] on div "20" at bounding box center [272, 175] width 14 height 14
type input "[DATE]"
